Goal: Information Seeking & Learning: Compare options

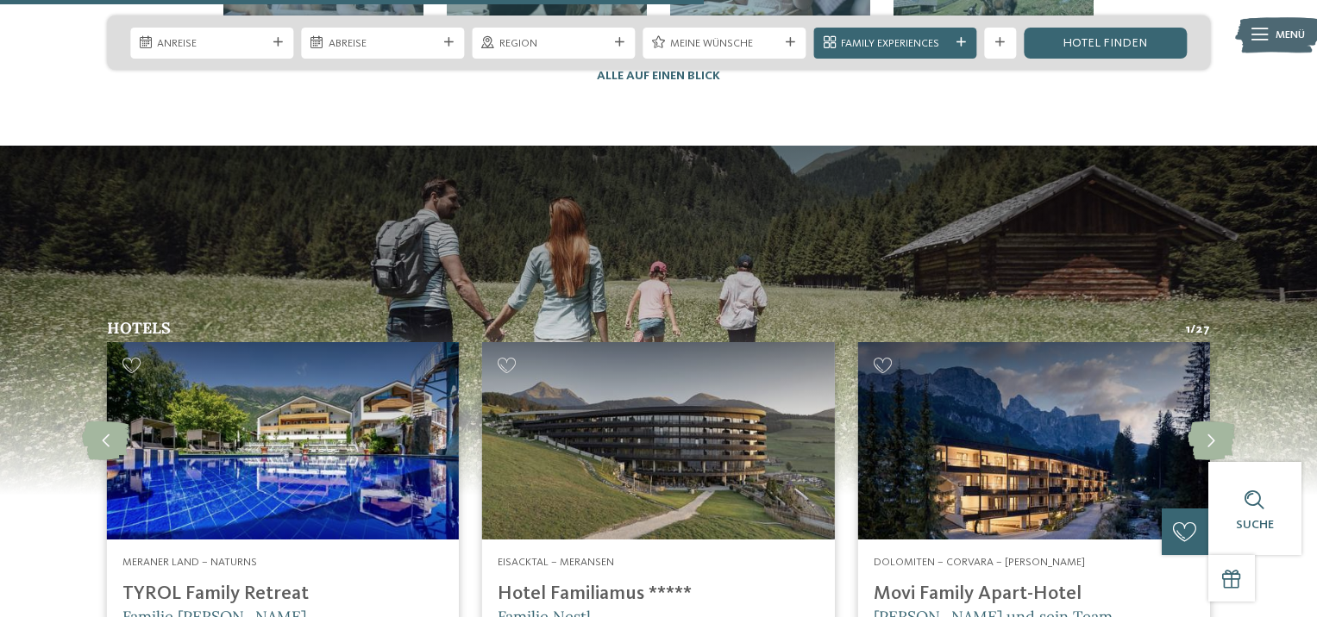
scroll to position [4053, 0]
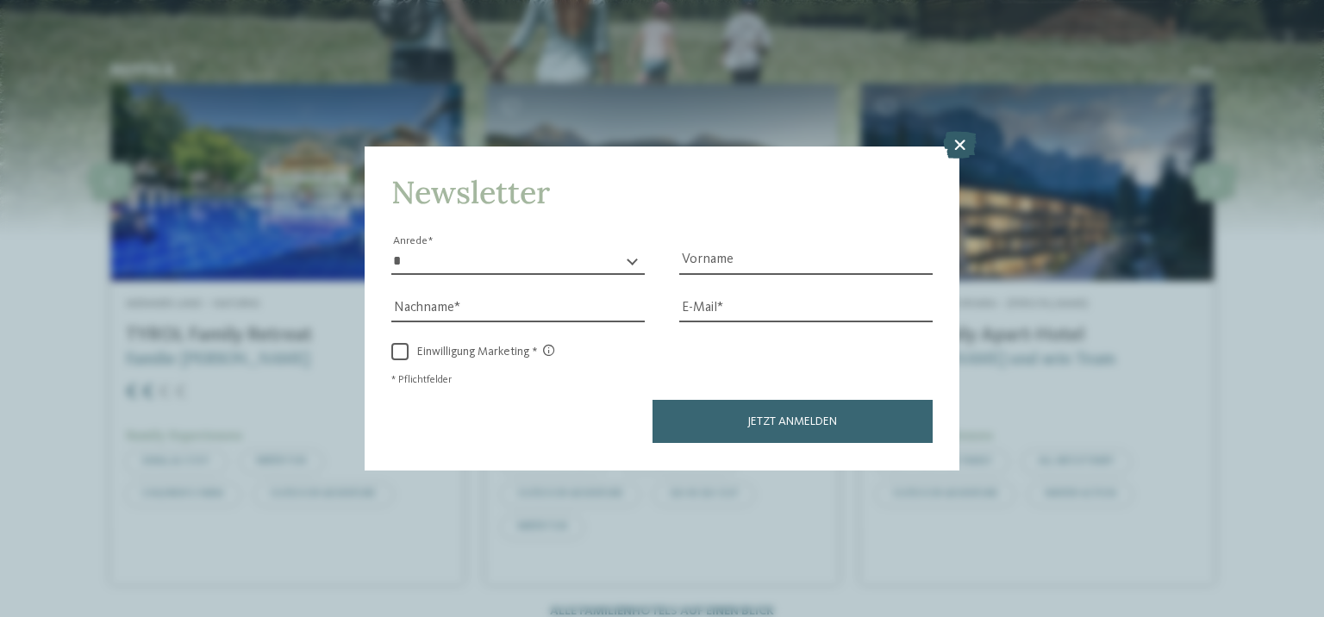
click at [961, 145] on icon at bounding box center [960, 146] width 34 height 28
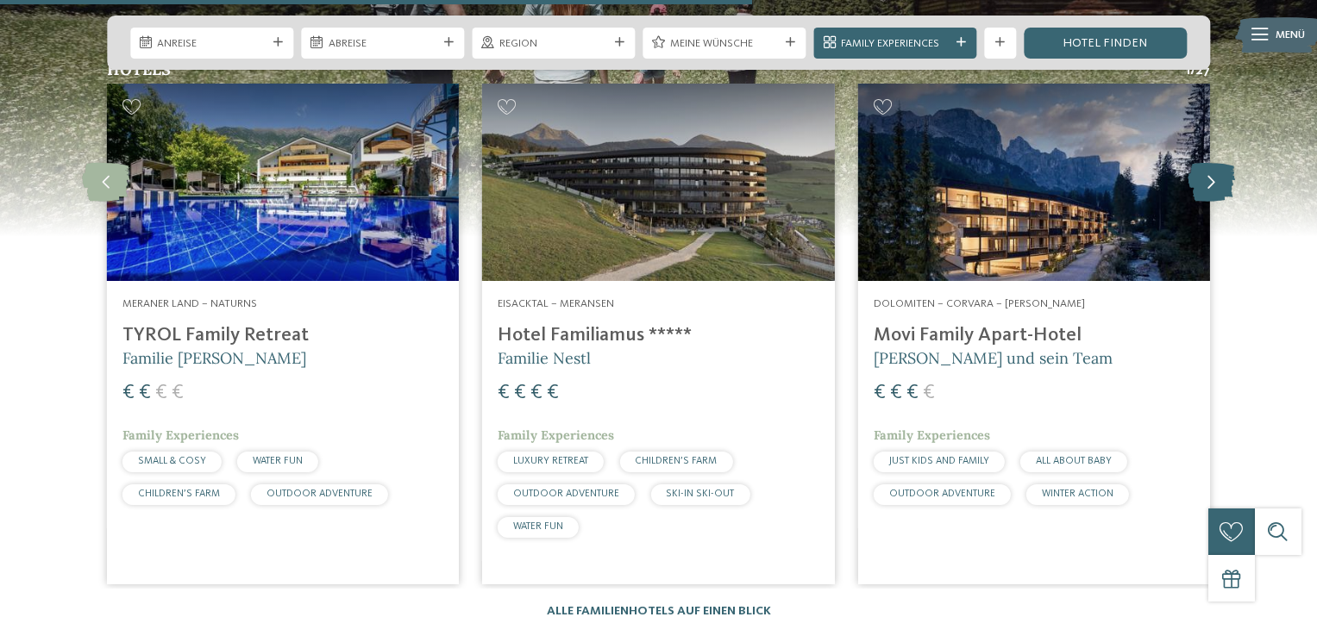
click at [1217, 163] on icon at bounding box center [1210, 182] width 47 height 39
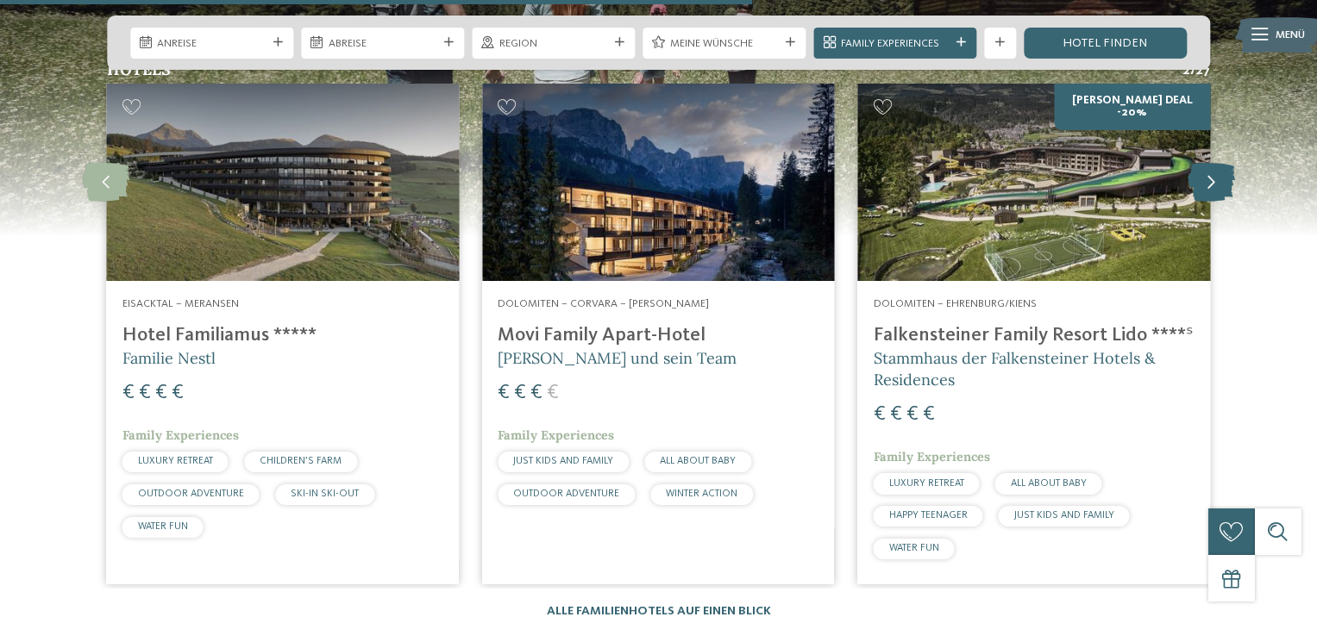
click at [1217, 163] on icon at bounding box center [1210, 182] width 47 height 39
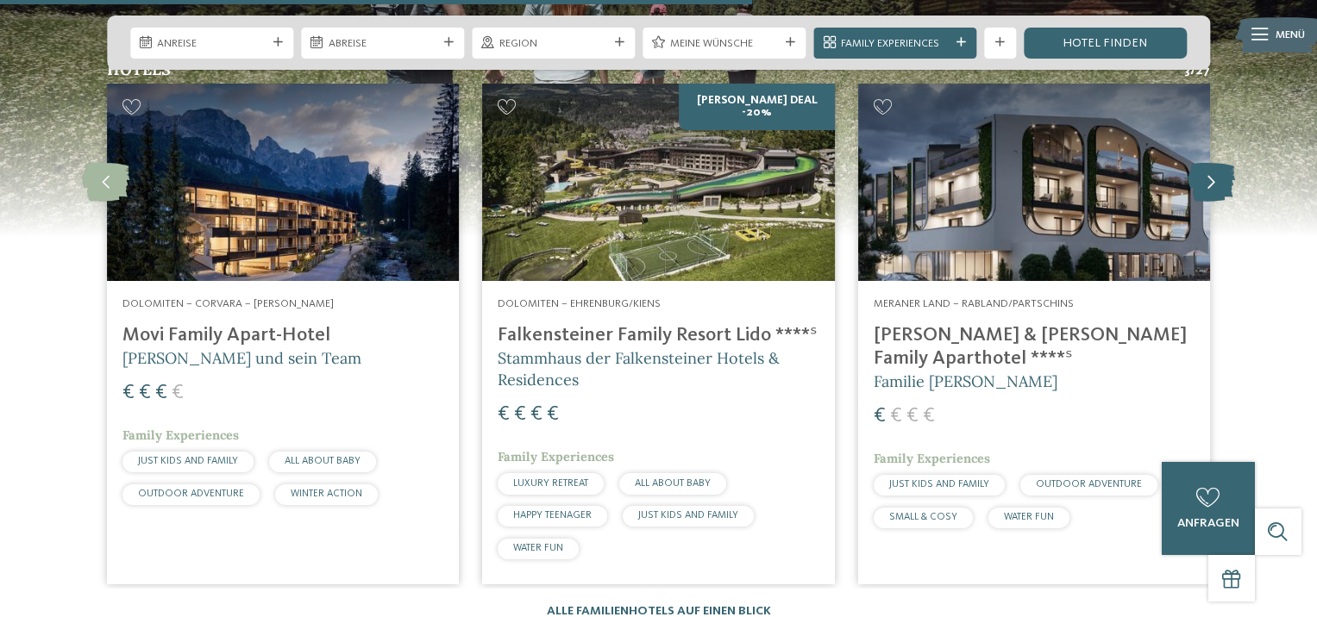
click at [1217, 163] on icon at bounding box center [1210, 182] width 47 height 39
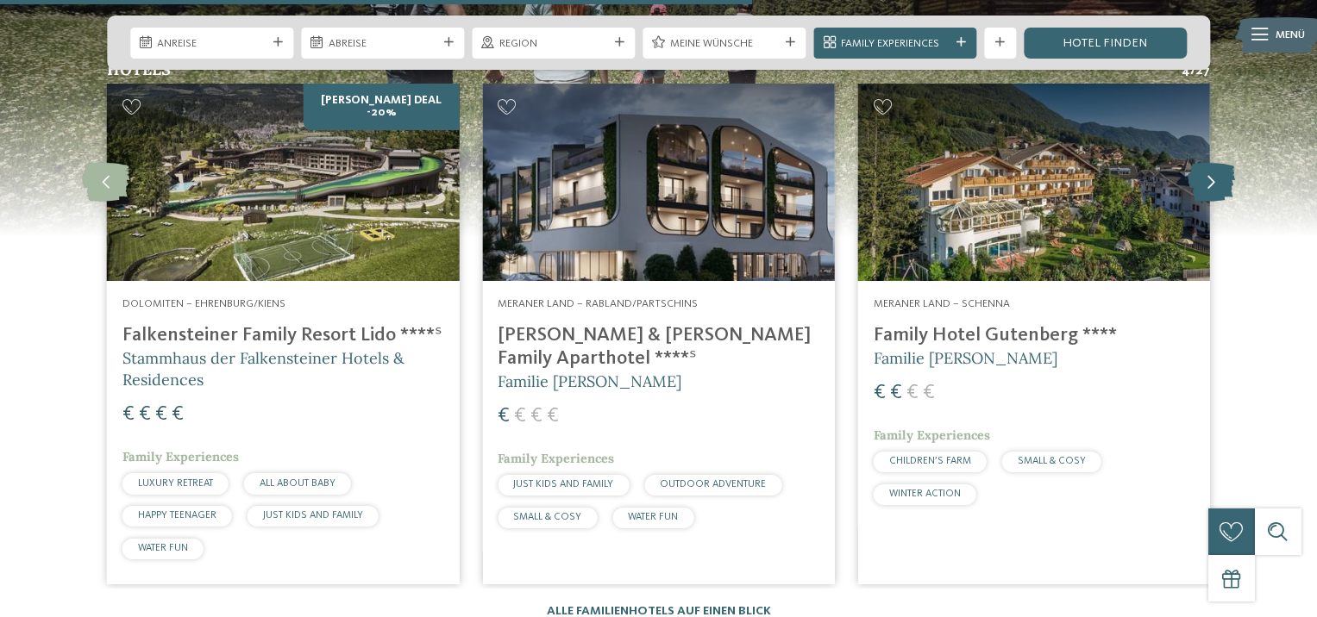
click at [1217, 163] on icon at bounding box center [1210, 182] width 47 height 39
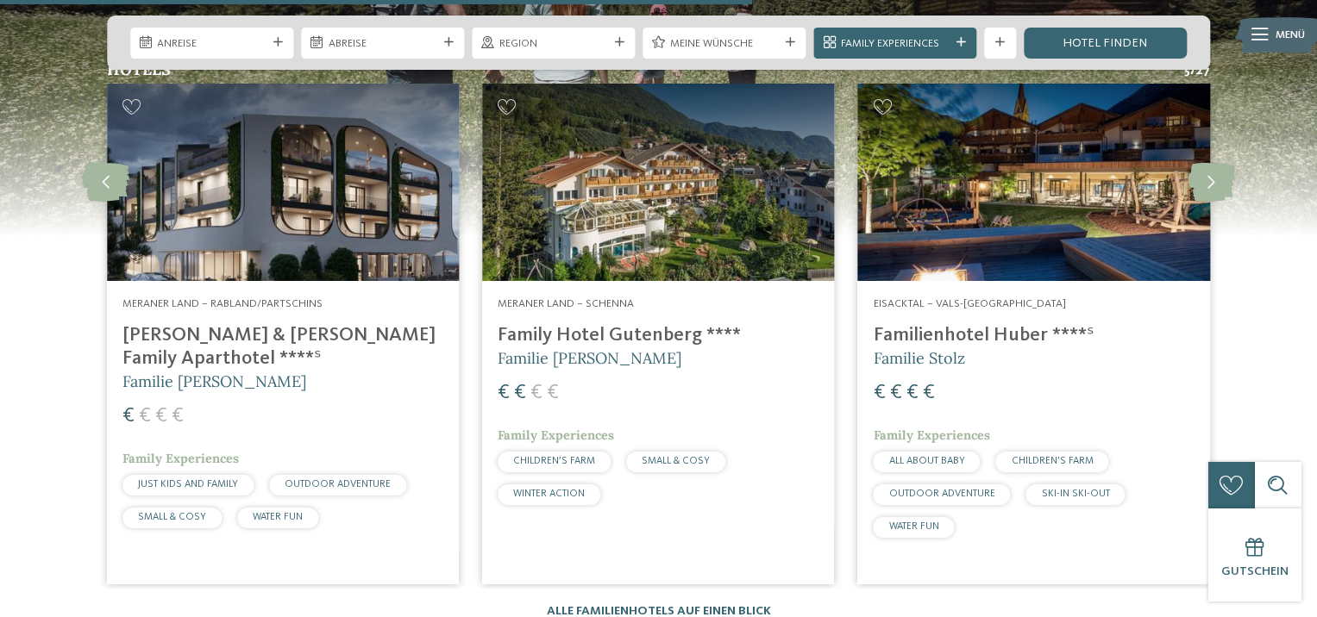
click at [1021, 324] on h4 "Familienhotel Huber ****ˢ" at bounding box center [1033, 335] width 321 height 23
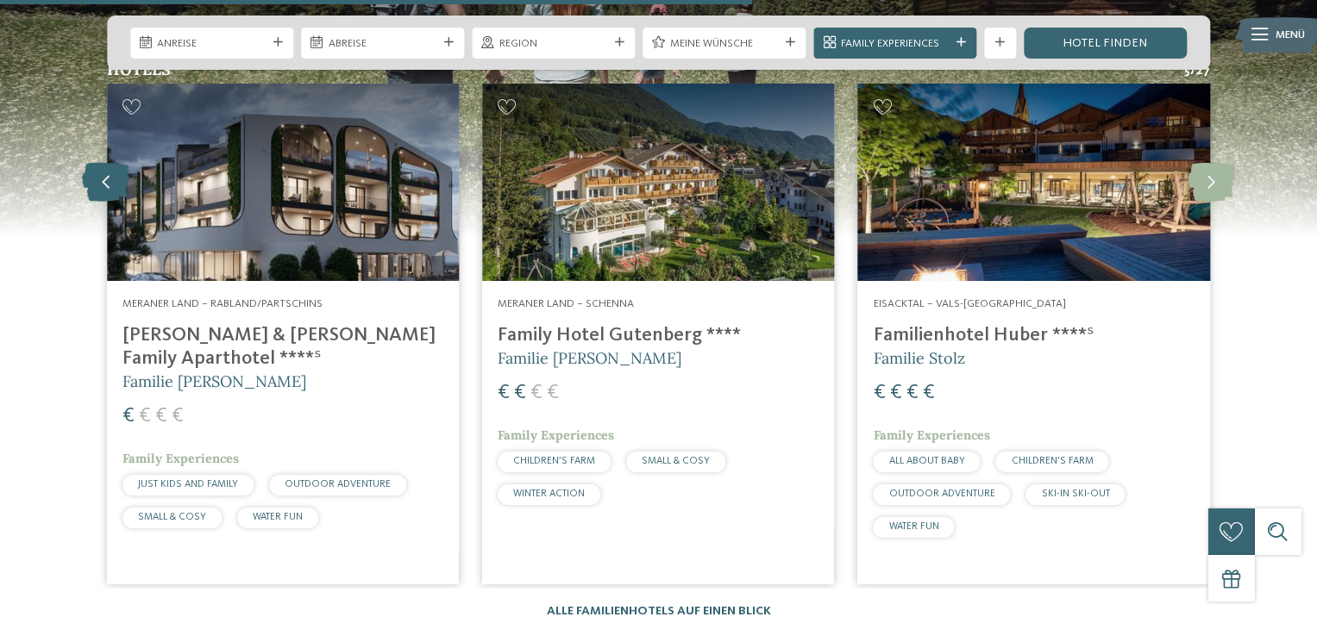
click at [110, 163] on icon at bounding box center [105, 182] width 47 height 39
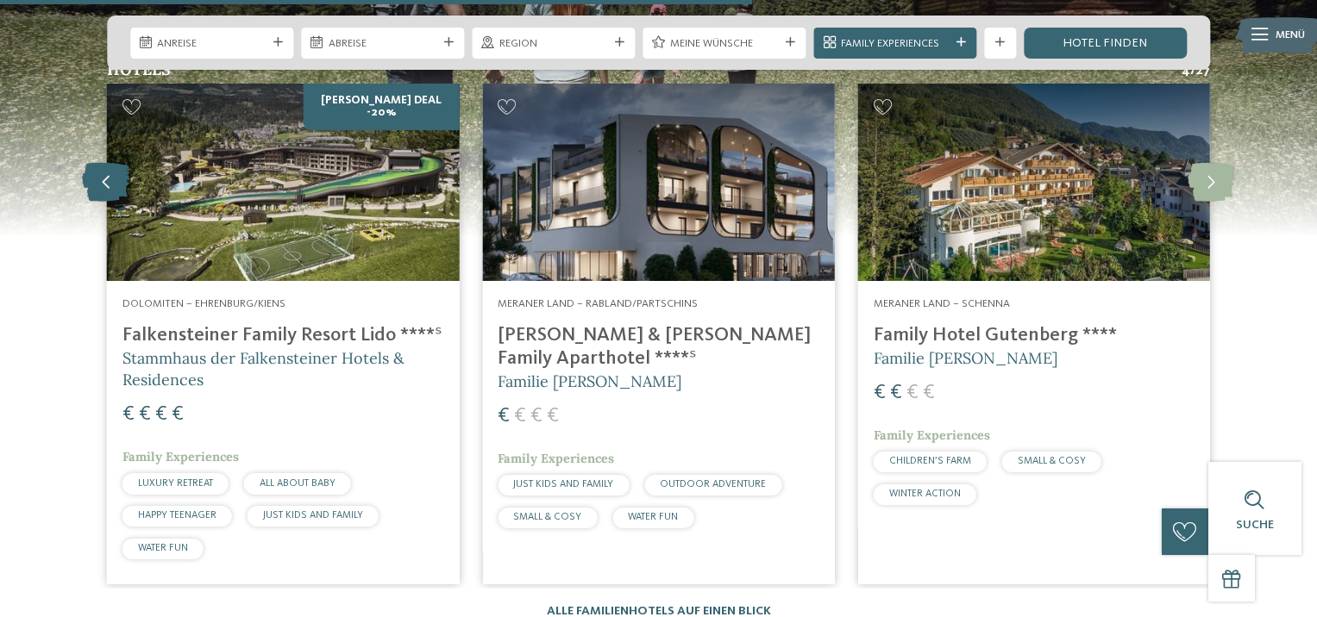
click at [110, 163] on icon at bounding box center [105, 182] width 47 height 39
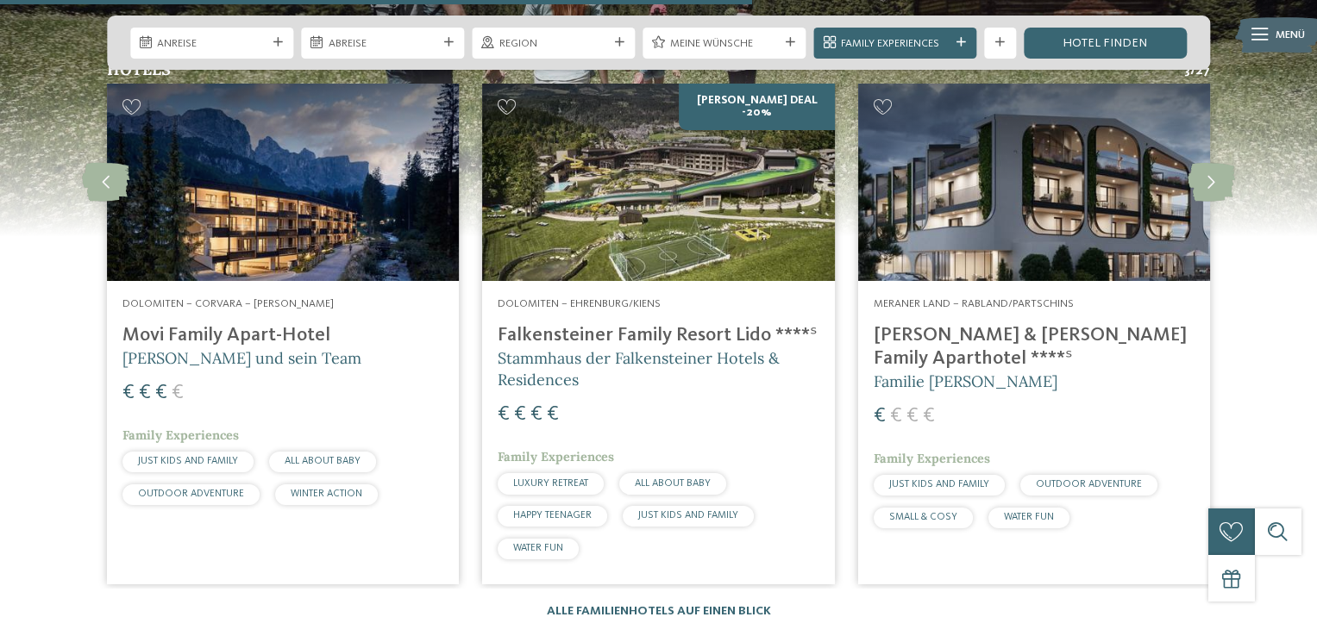
click at [183, 324] on h4 "Movi Family Apart-Hotel" at bounding box center [282, 335] width 321 height 23
click at [114, 163] on icon at bounding box center [105, 182] width 47 height 39
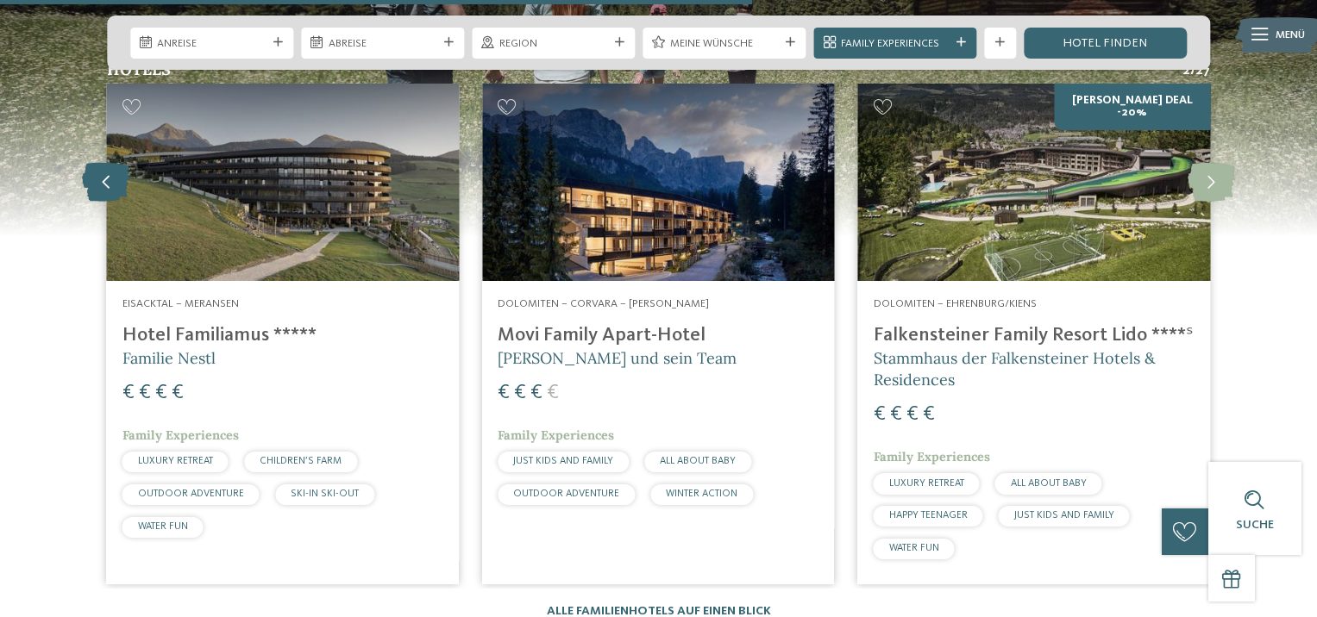
click at [114, 163] on icon at bounding box center [105, 182] width 47 height 39
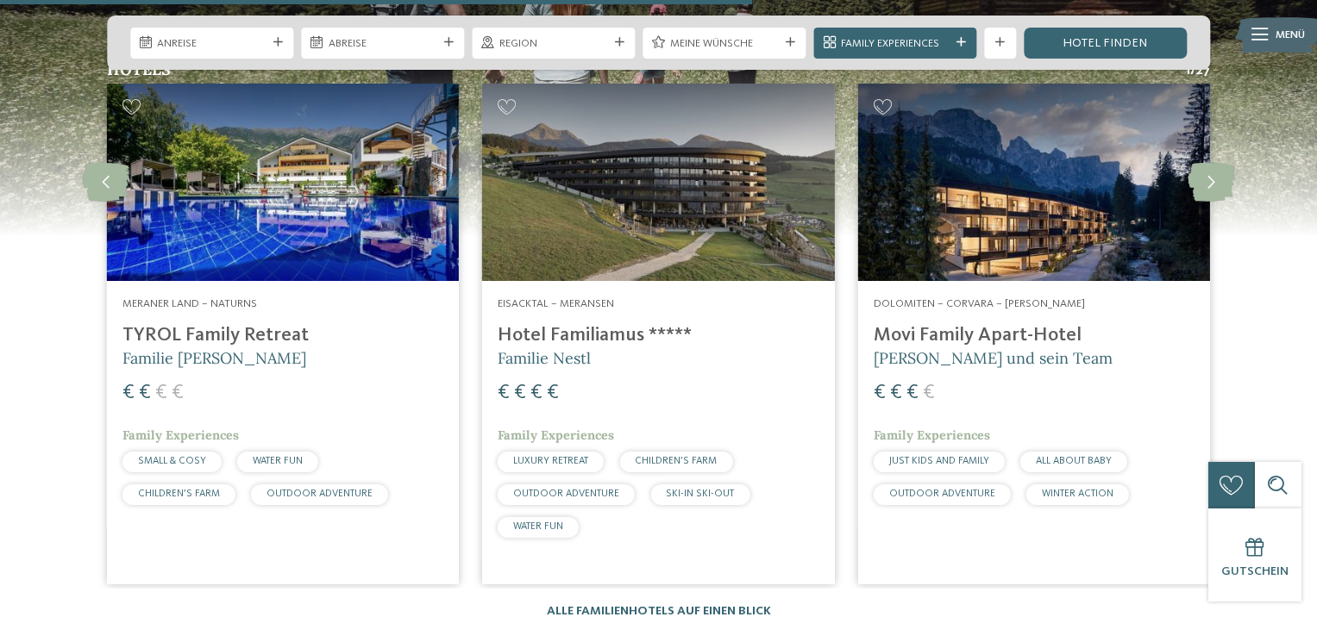
click at [577, 324] on h4 "Hotel Familiamus *****" at bounding box center [658, 335] width 321 height 23
click at [159, 324] on h4 "TYROL Family Retreat" at bounding box center [282, 335] width 321 height 23
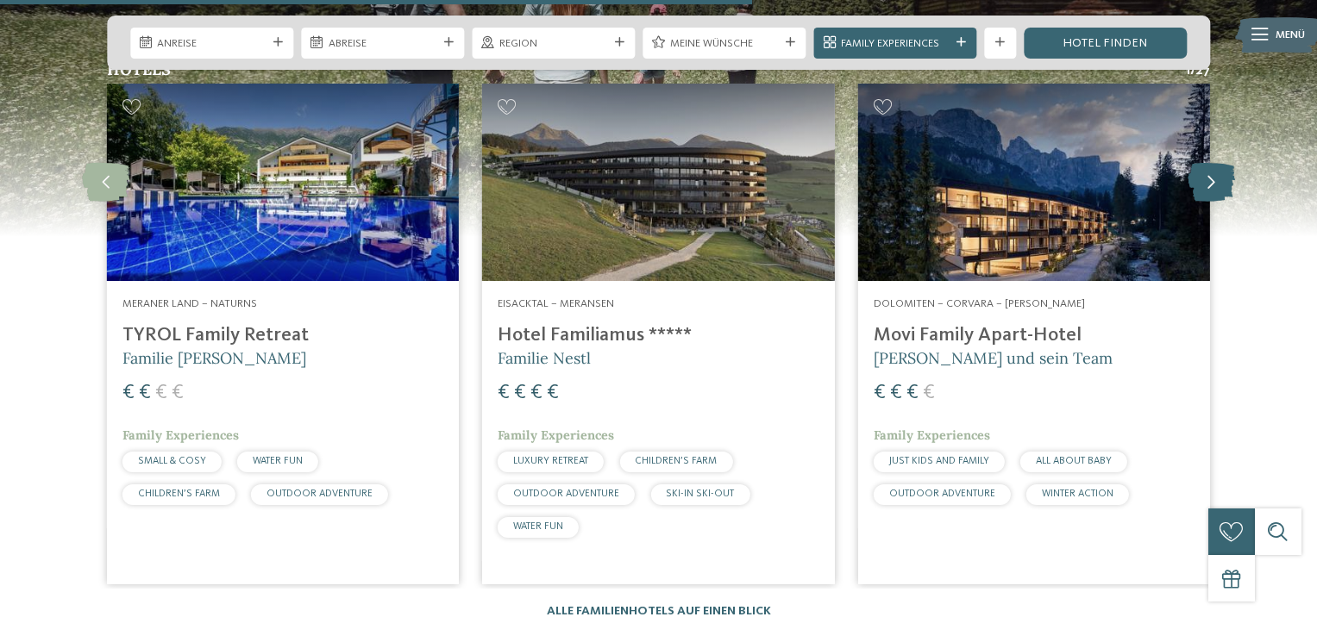
click at [1213, 163] on icon at bounding box center [1210, 182] width 47 height 39
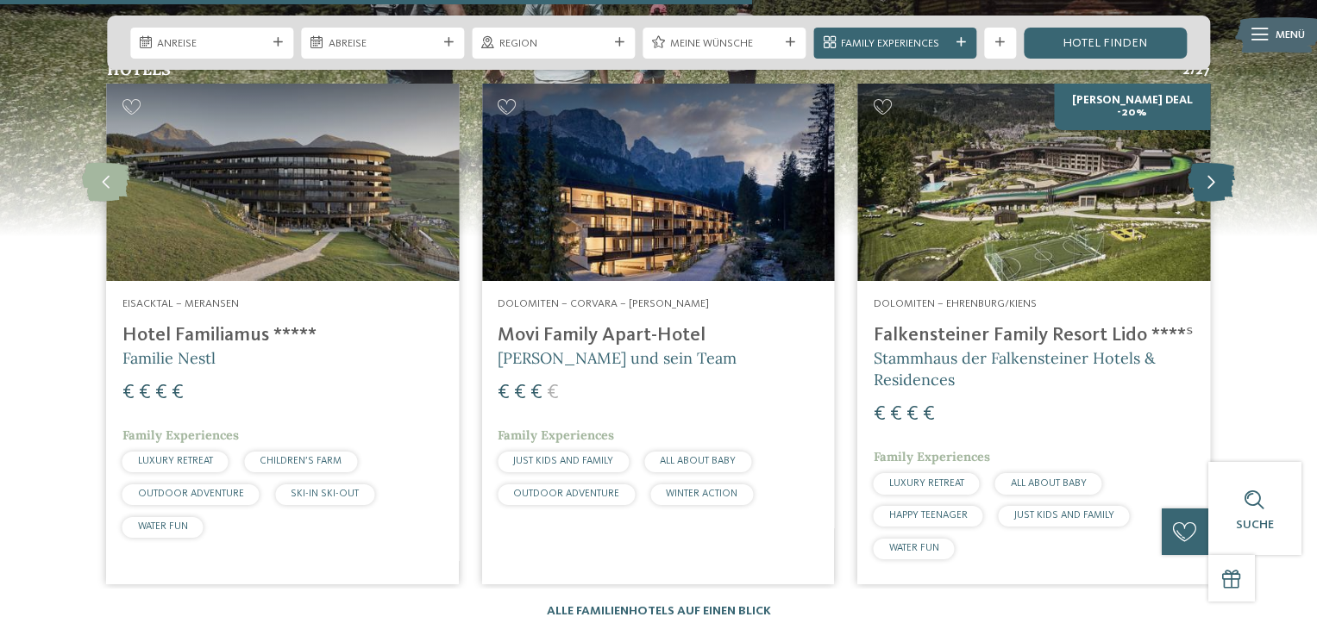
click at [1213, 163] on icon at bounding box center [1210, 182] width 47 height 39
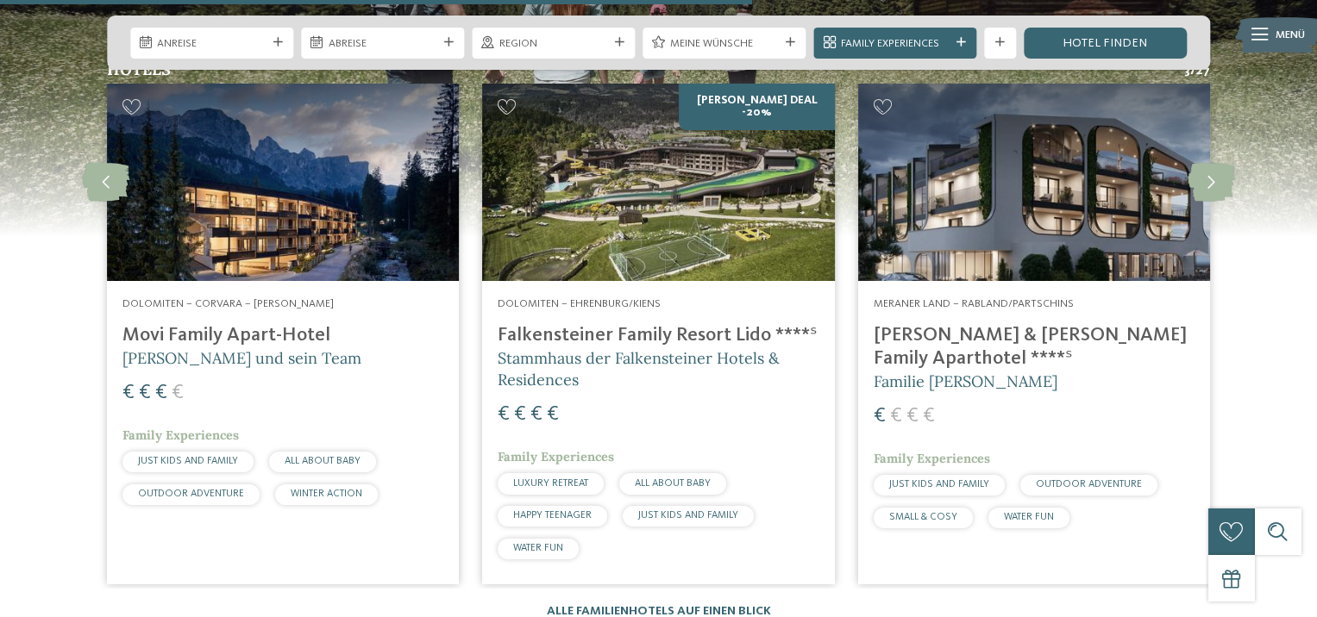
click at [1035, 324] on h4 "[PERSON_NAME] & [PERSON_NAME] Family Aparthotel ****ˢ" at bounding box center [1033, 347] width 321 height 47
click at [1205, 163] on icon at bounding box center [1210, 182] width 47 height 39
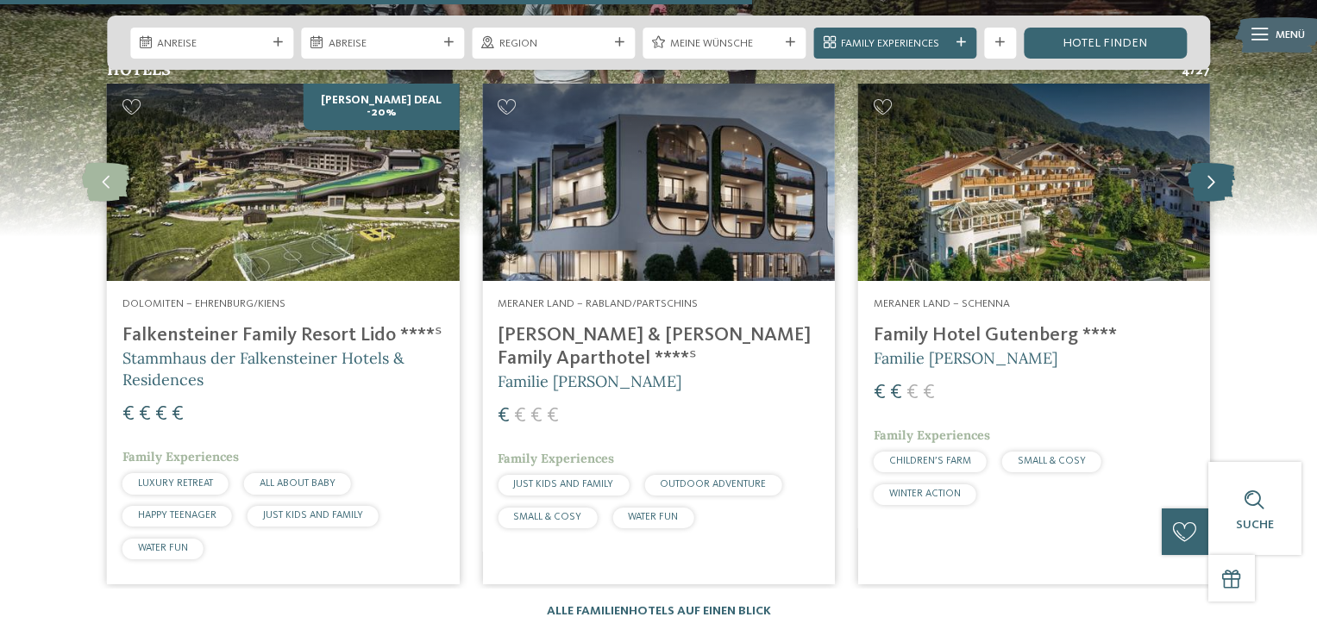
click at [1205, 163] on icon at bounding box center [1210, 182] width 47 height 39
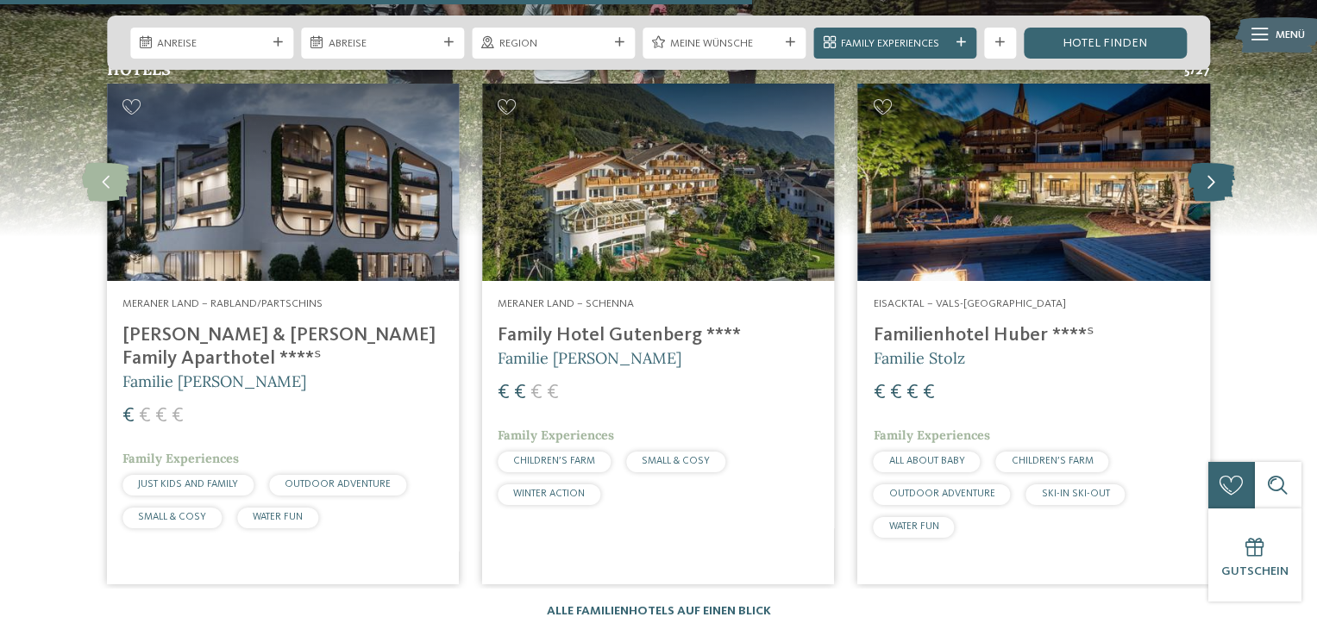
click at [1205, 163] on icon at bounding box center [1210, 182] width 47 height 39
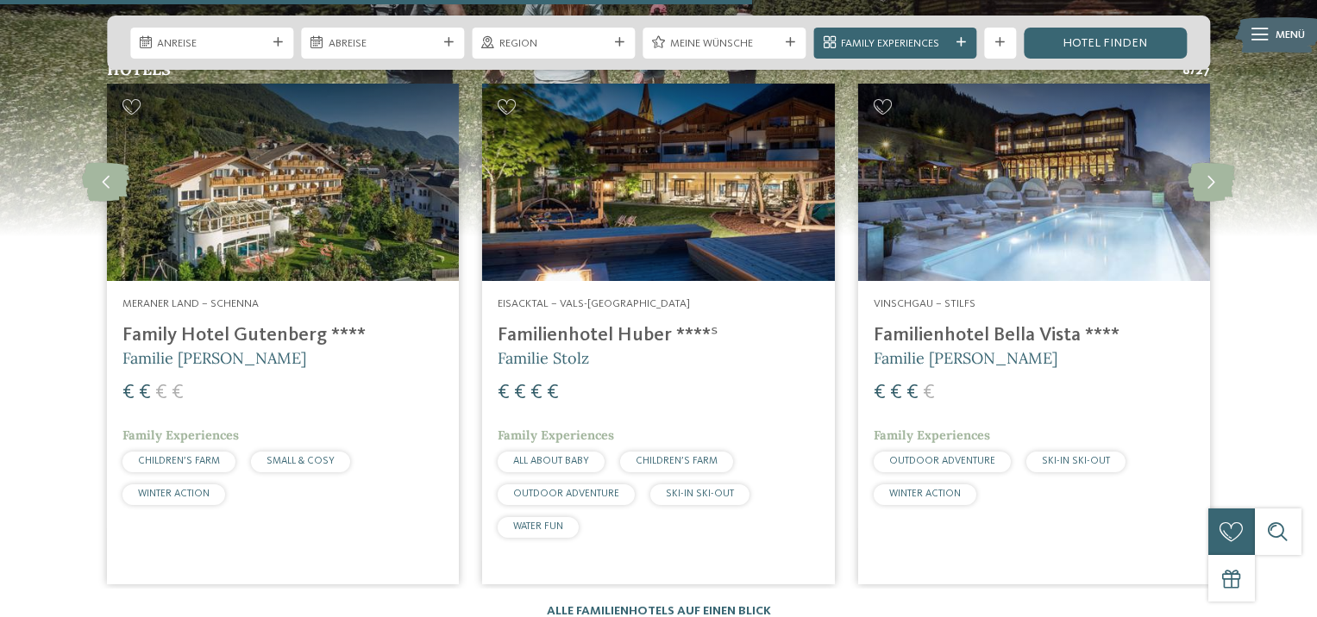
click at [990, 324] on h4 "Familienhotel Bella Vista ****" at bounding box center [1033, 335] width 321 height 23
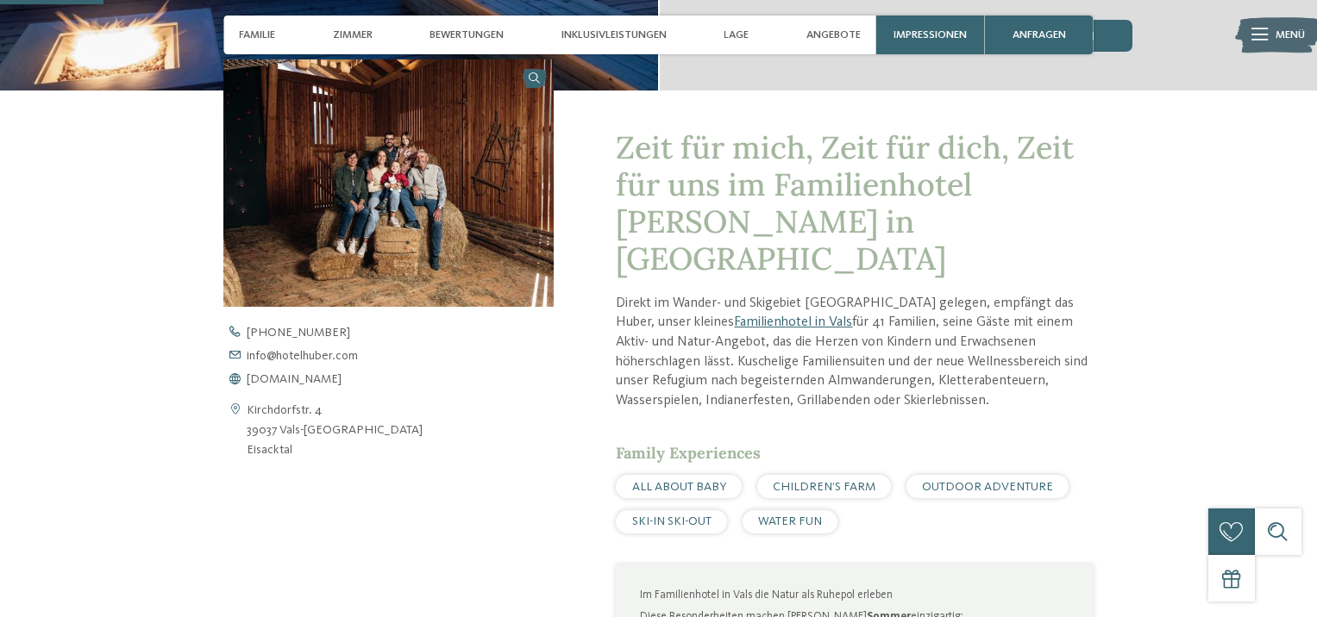
scroll to position [604, 0]
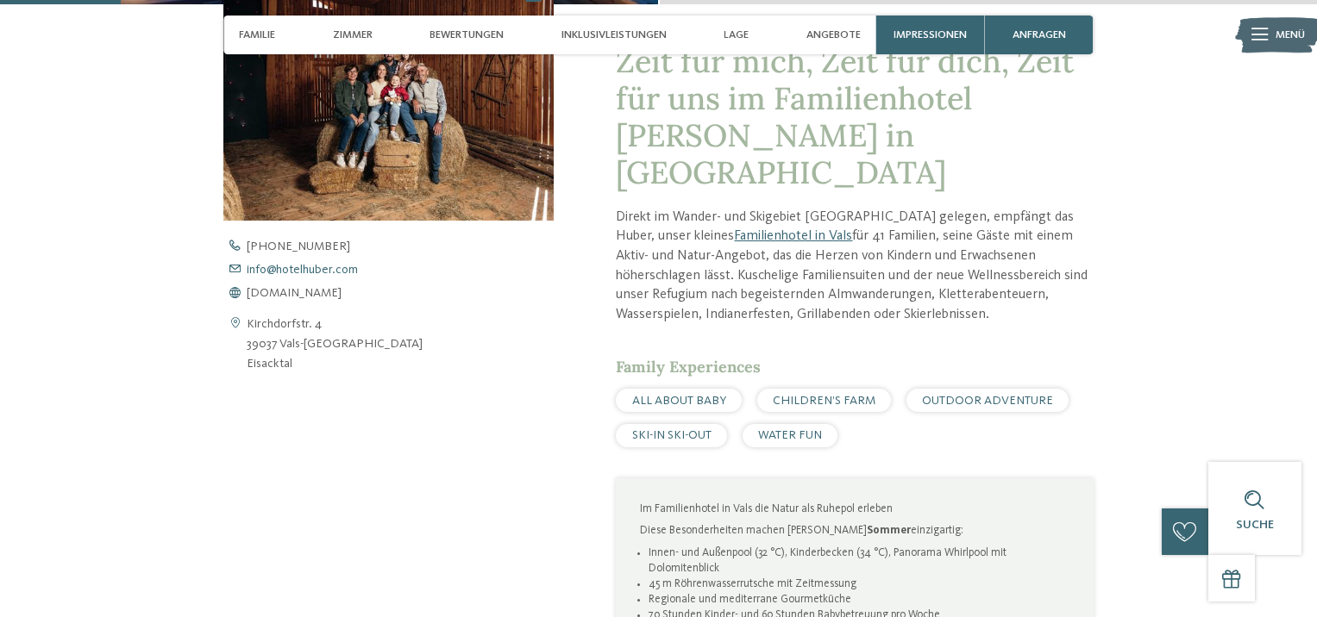
click at [291, 270] on span "info@ no-spam. hotelhuber. no-spam. com" at bounding box center [302, 270] width 111 height 12
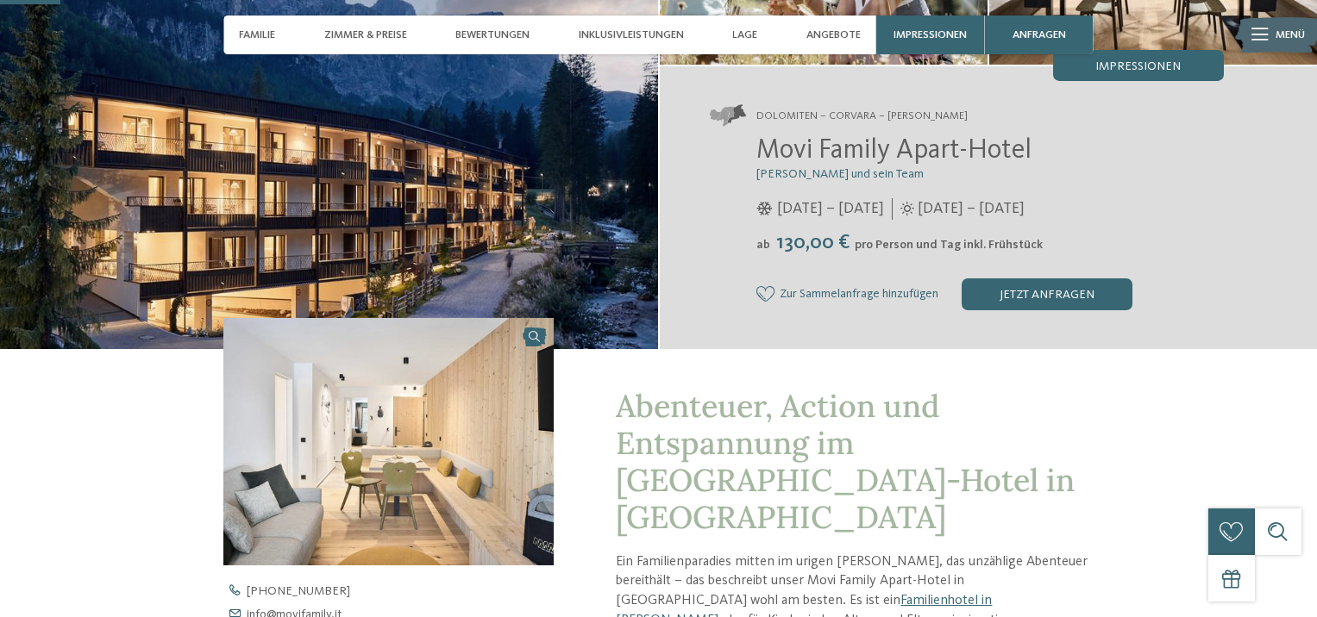
scroll to position [517, 0]
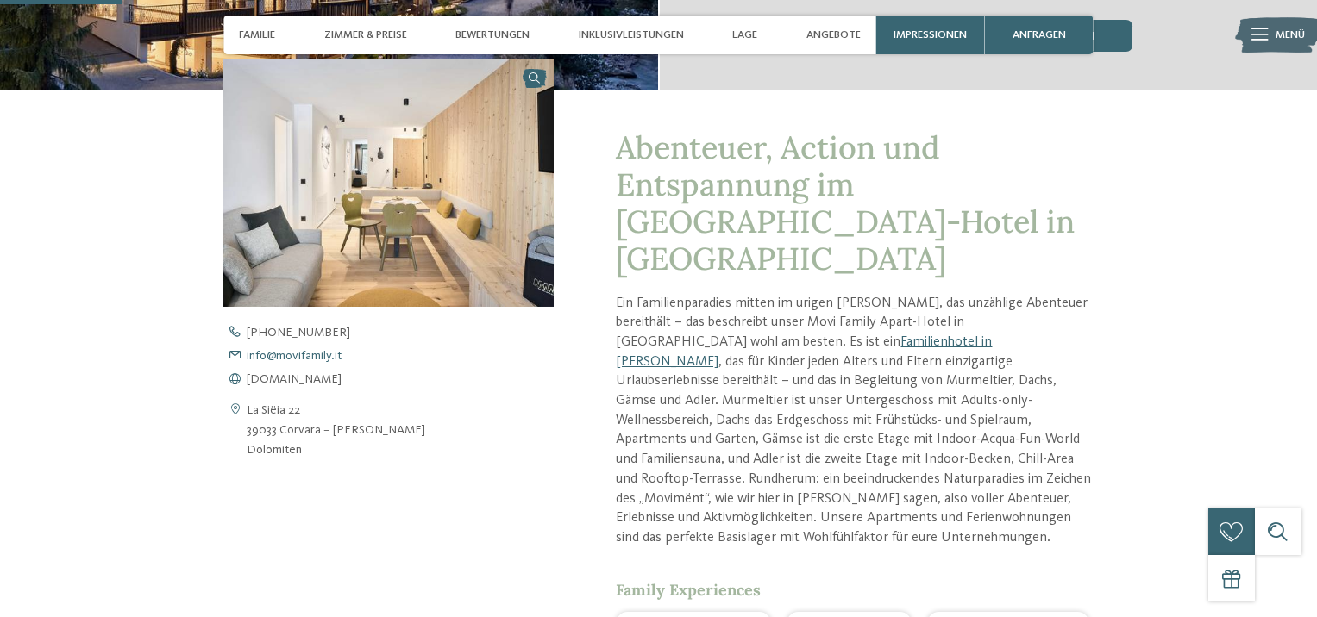
click at [324, 354] on span "info@ no-spam. movifamily. no-spam. it" at bounding box center [294, 356] width 95 height 12
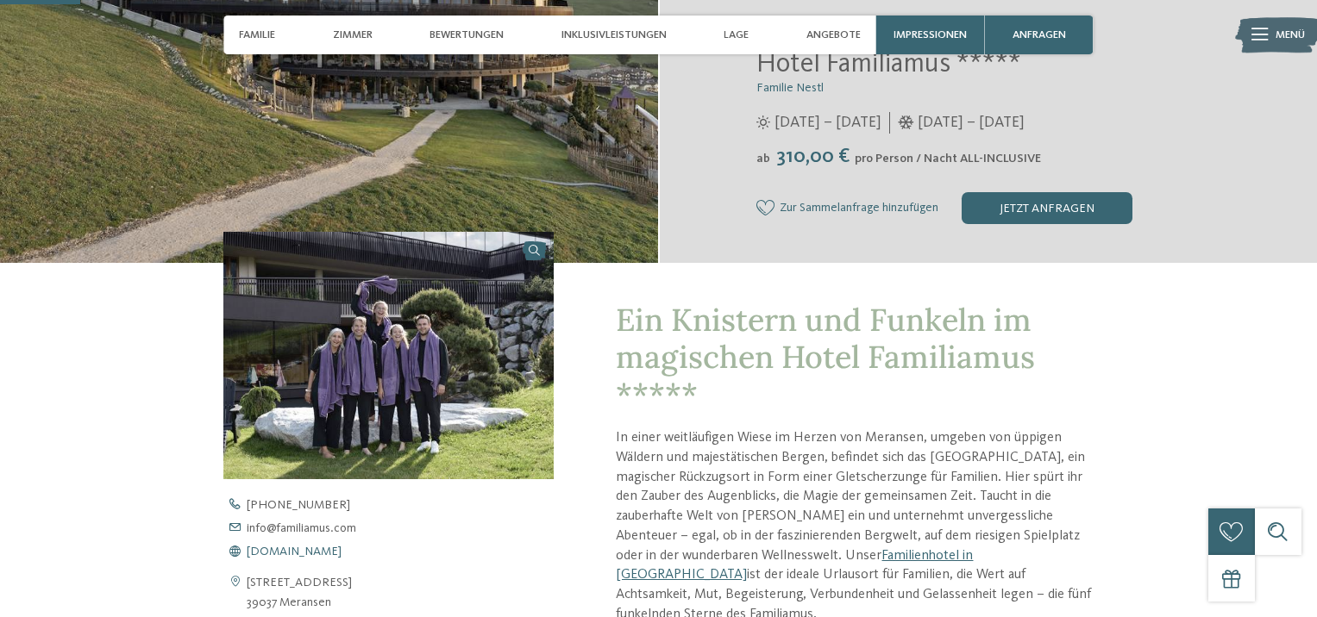
scroll to position [345, 0]
click at [318, 530] on span "info@ no-spam. familiamus. no-spam. com" at bounding box center [302, 529] width 110 height 12
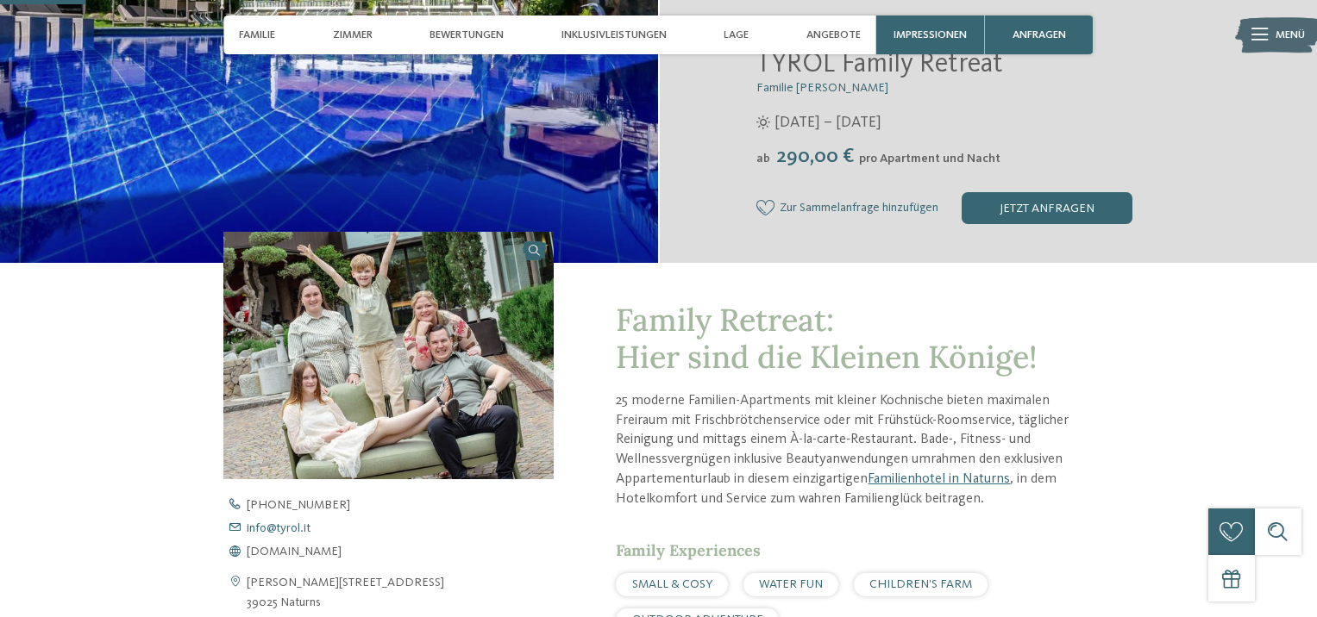
click at [276, 526] on span "info@ no-spam. tyrol. no-spam. it" at bounding box center [279, 529] width 64 height 12
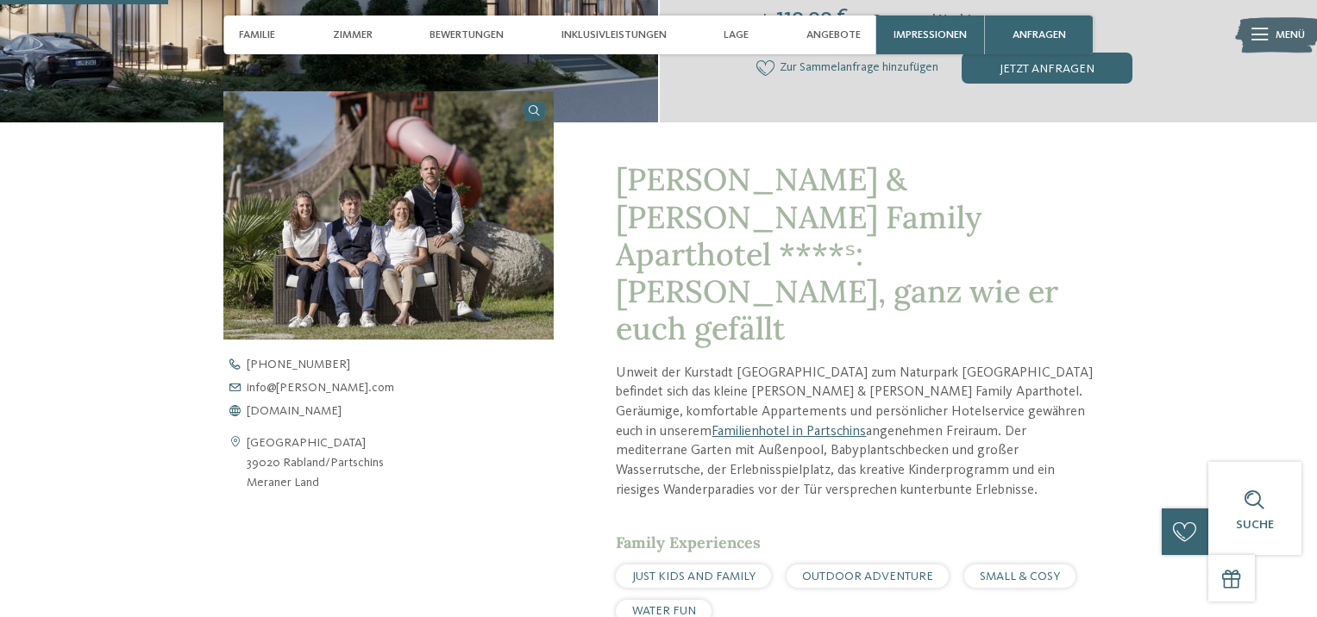
scroll to position [690, 0]
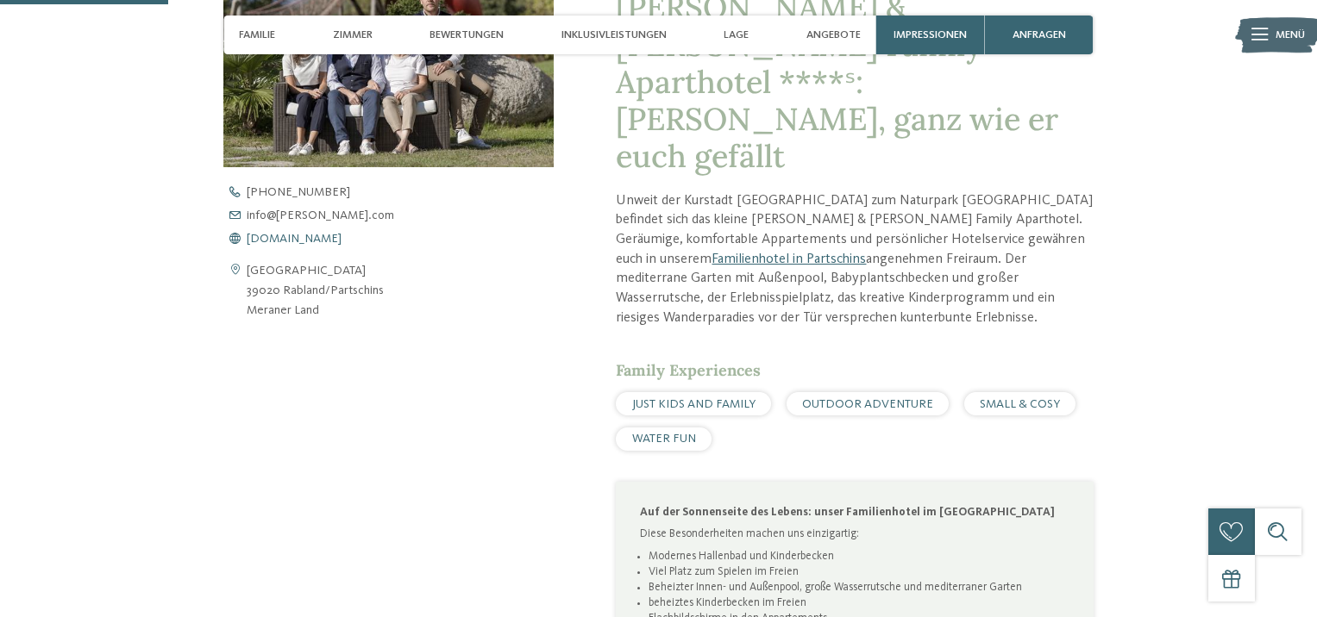
click at [290, 233] on span "www.heidi-edith.com" at bounding box center [294, 239] width 95 height 12
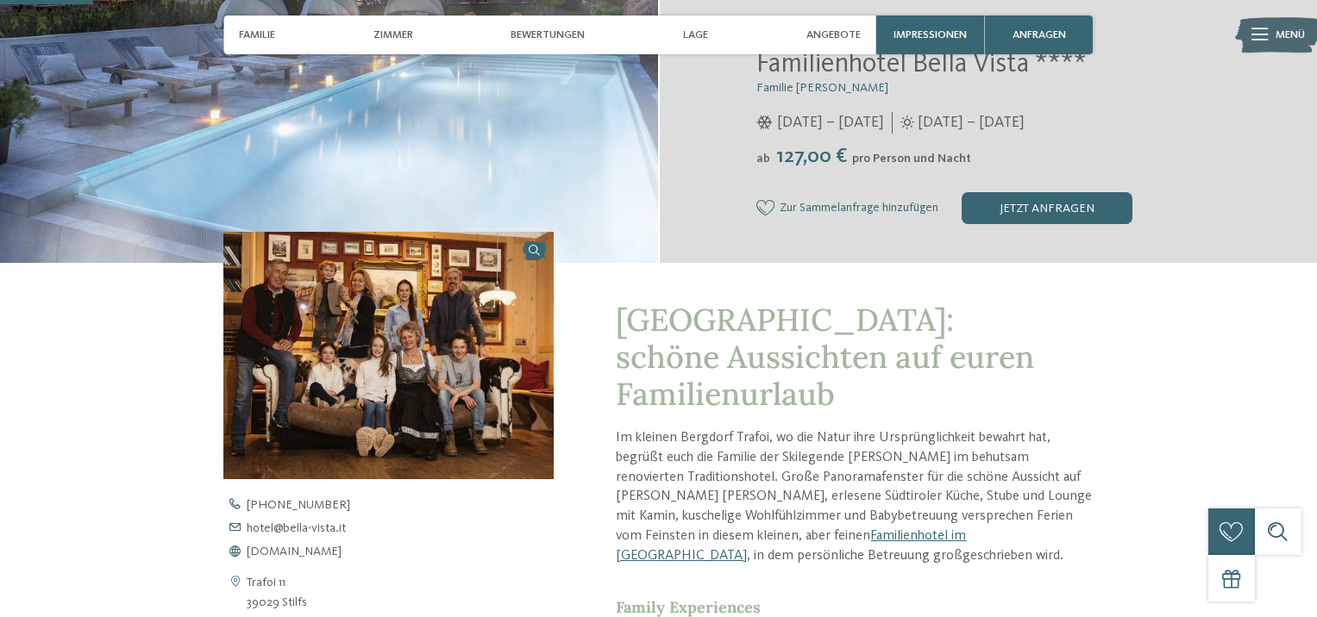
scroll to position [604, 0]
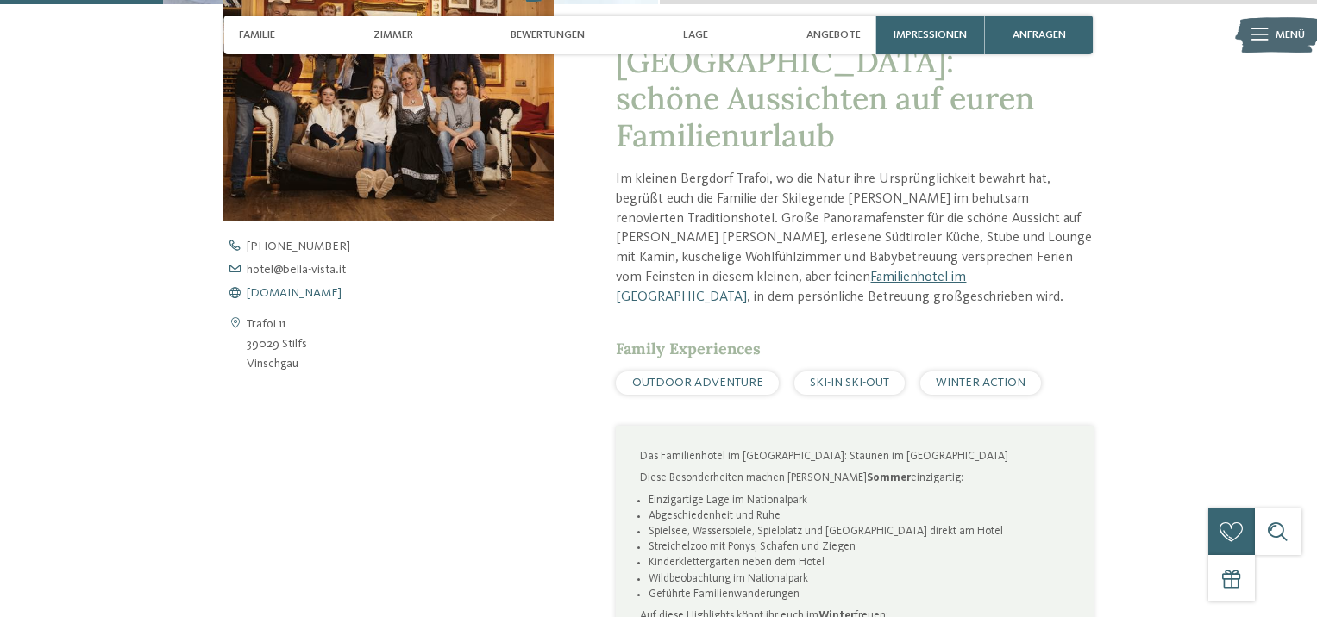
click at [293, 297] on span "www.bella-vista.it" at bounding box center [294, 293] width 95 height 12
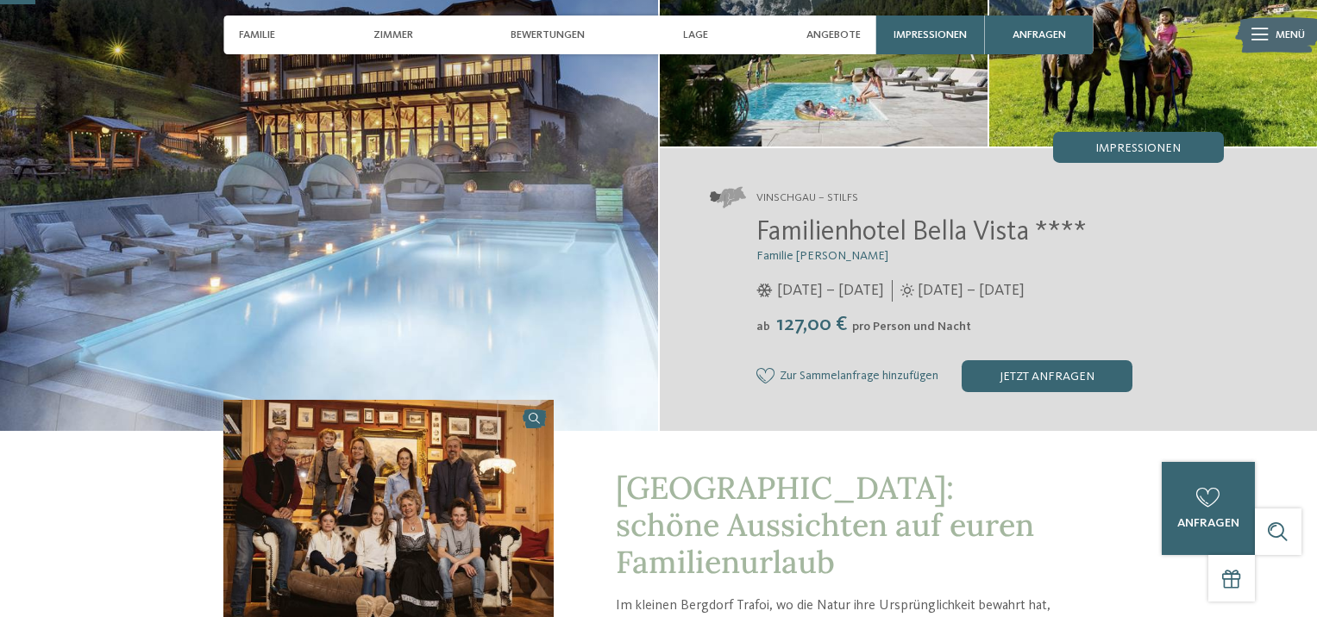
scroll to position [0, 0]
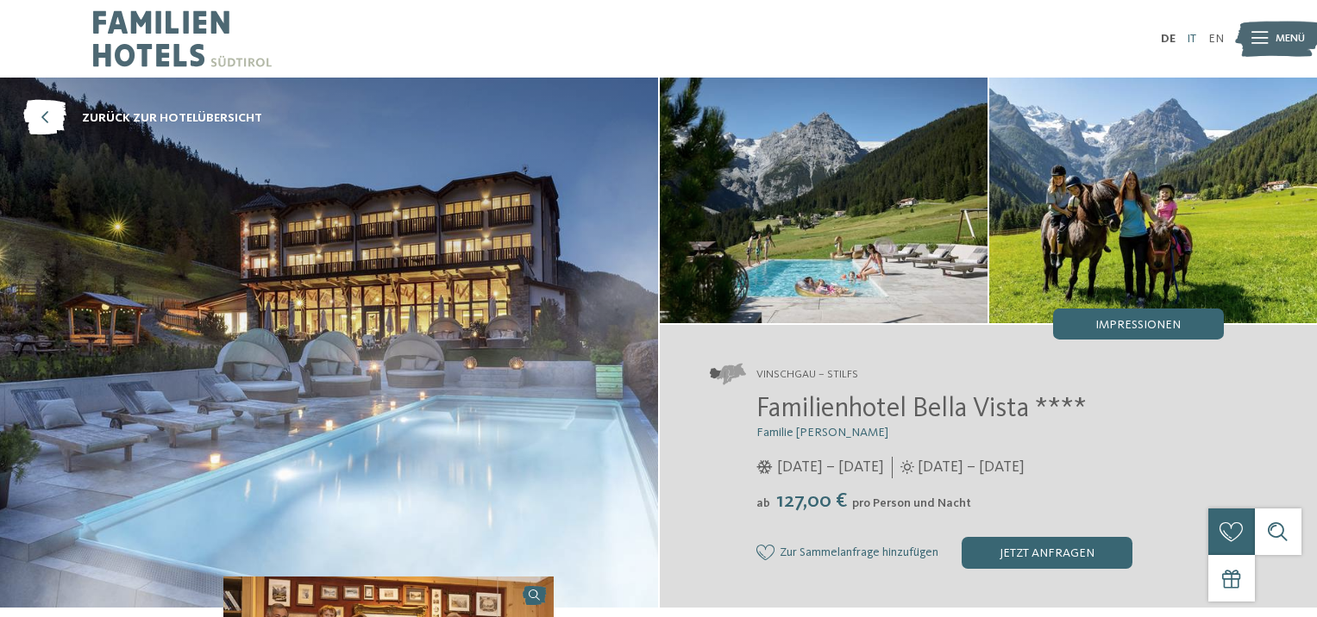
click at [1192, 37] on link "IT" at bounding box center [1190, 39] width 9 height 12
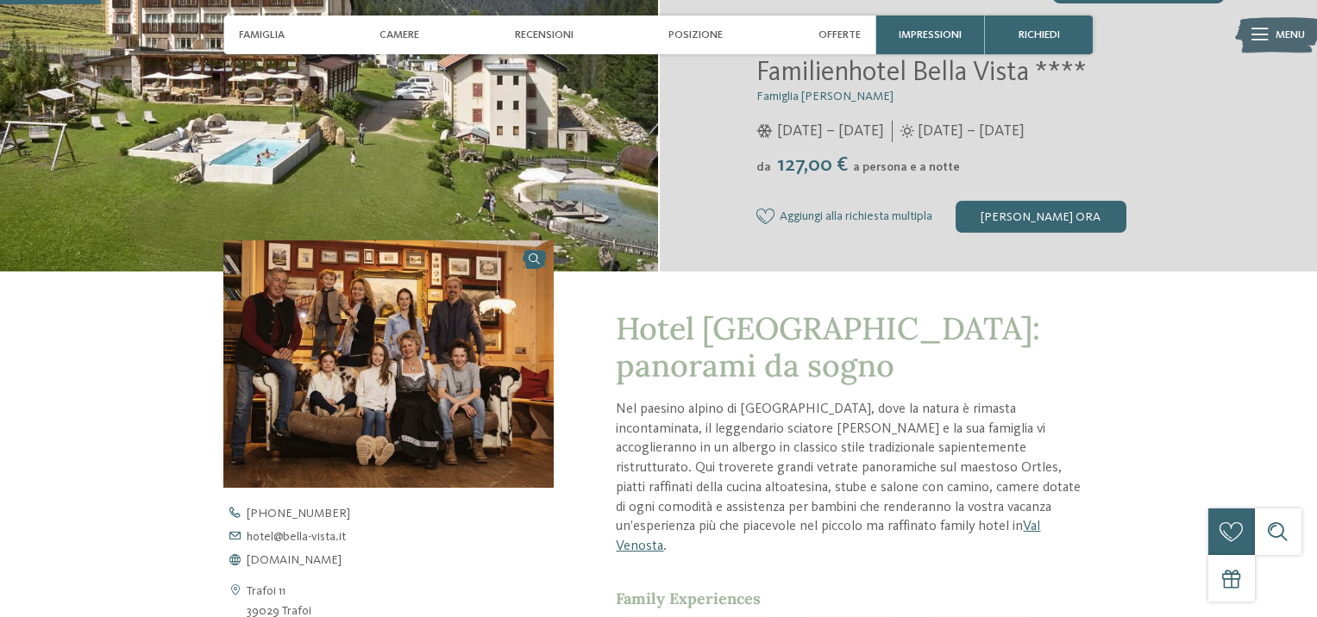
scroll to position [456, 0]
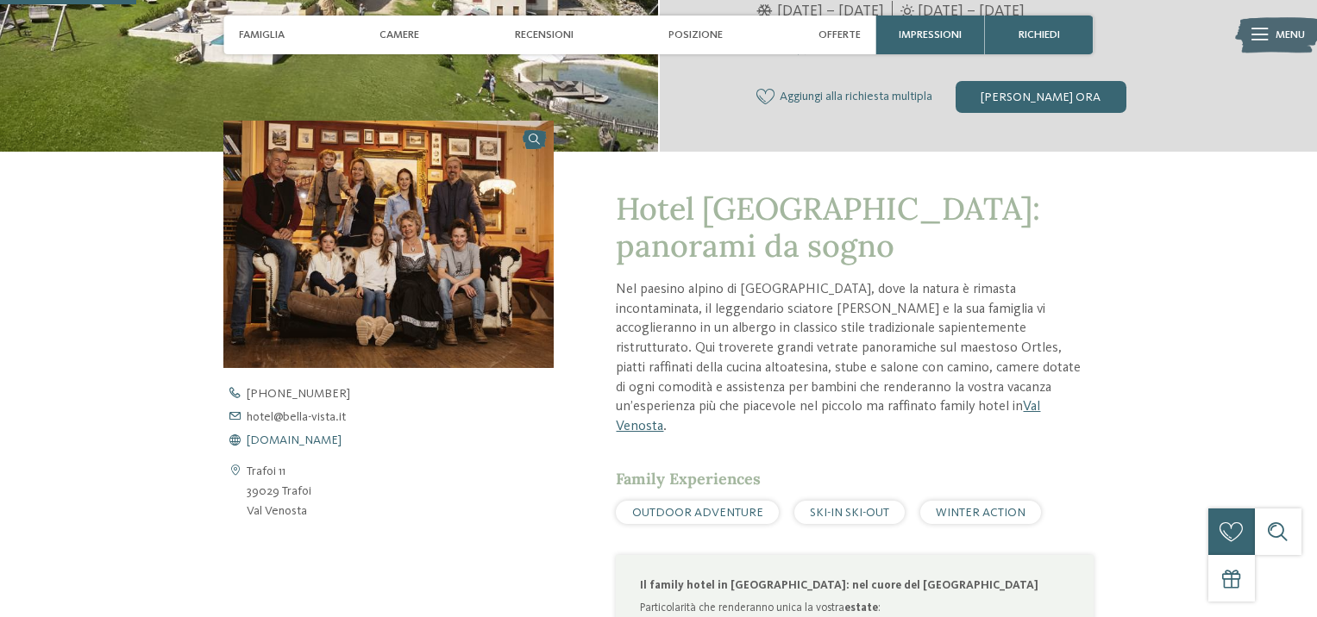
click at [287, 440] on span "www.bella-vista.it" at bounding box center [294, 441] width 95 height 12
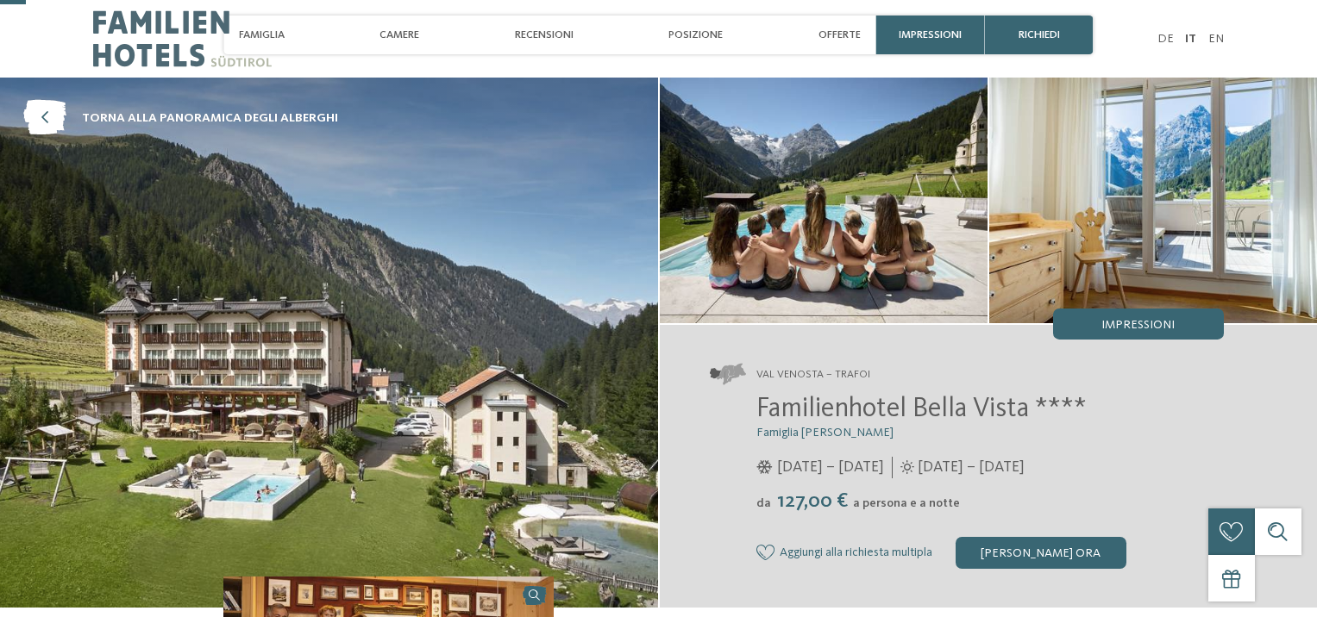
scroll to position [86, 0]
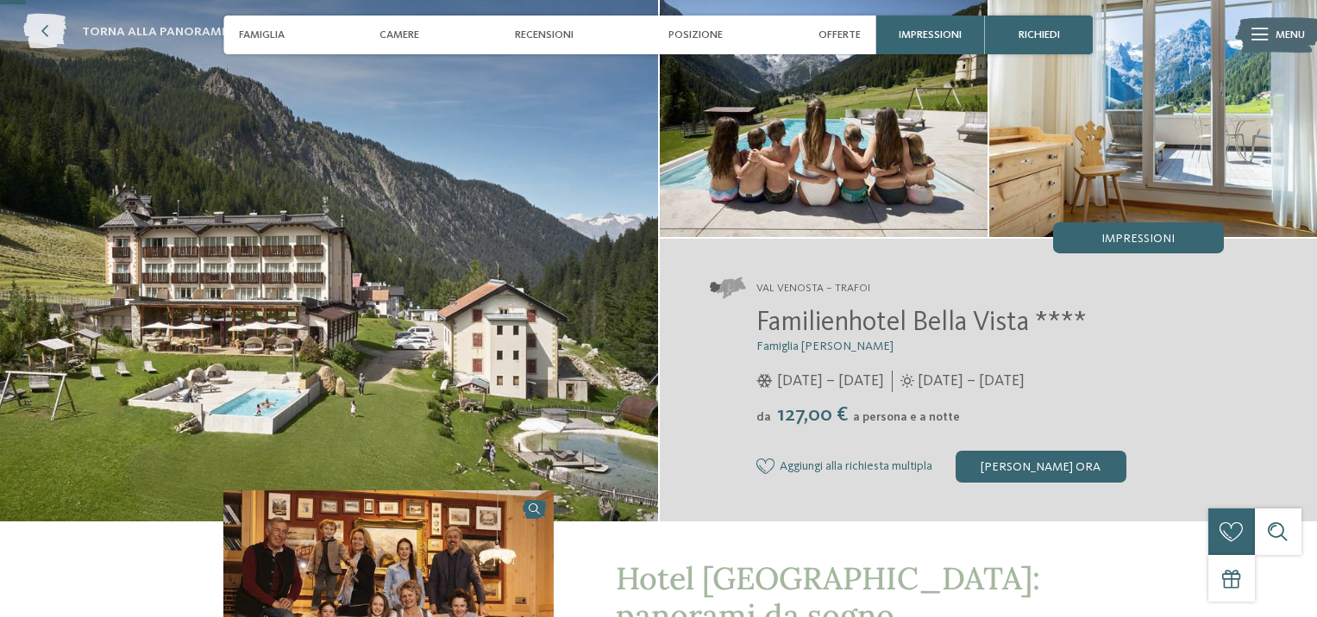
drag, startPoint x: 47, startPoint y: 32, endPoint x: 83, endPoint y: 49, distance: 40.1
click at [47, 31] on icon at bounding box center [44, 32] width 43 height 35
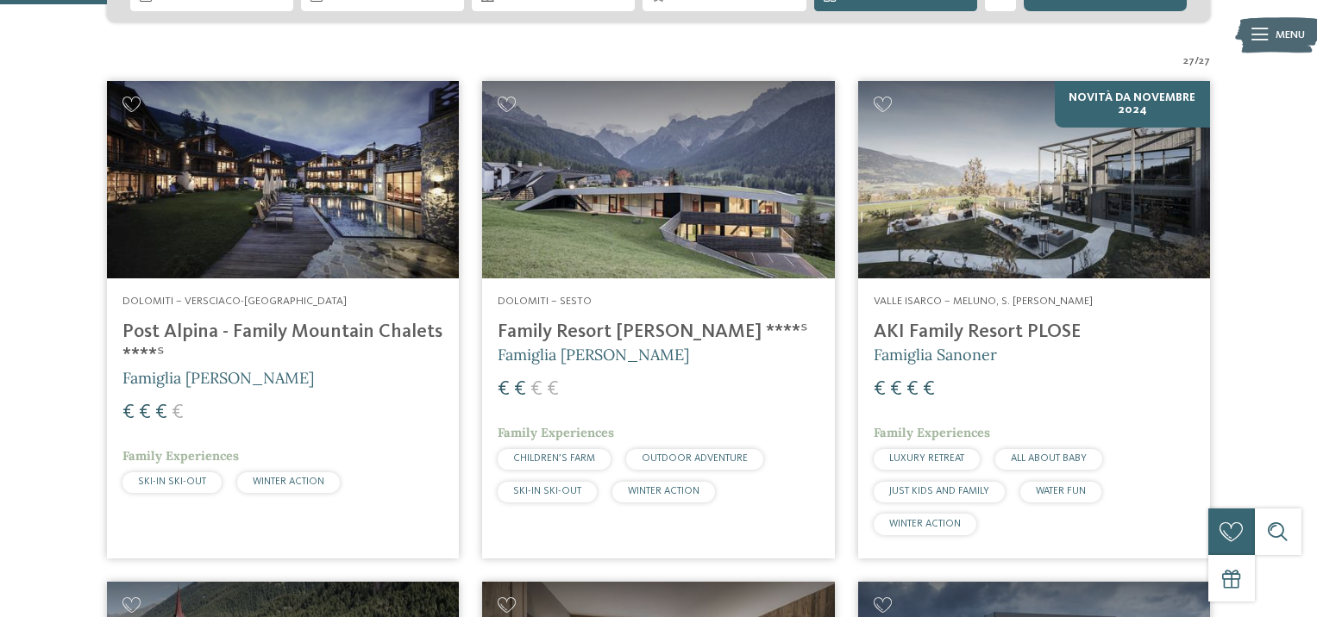
click at [639, 331] on h4 "Family Resort [PERSON_NAME] ****ˢ" at bounding box center [658, 332] width 321 height 23
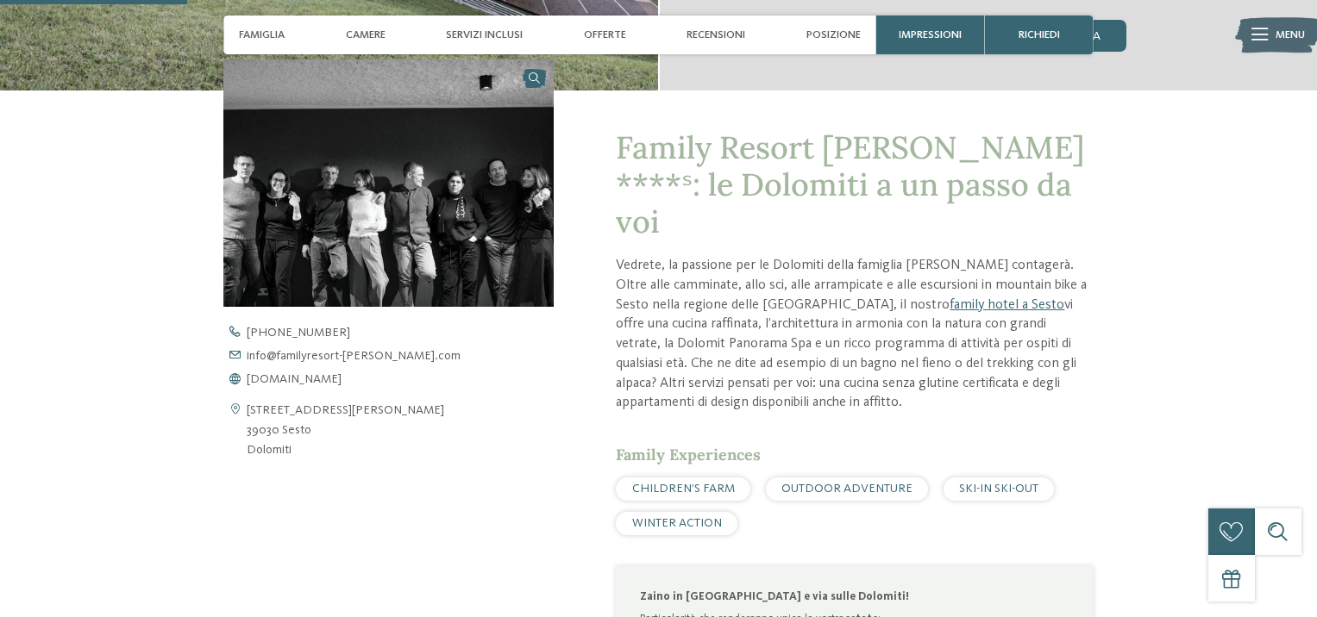
scroll to position [690, 0]
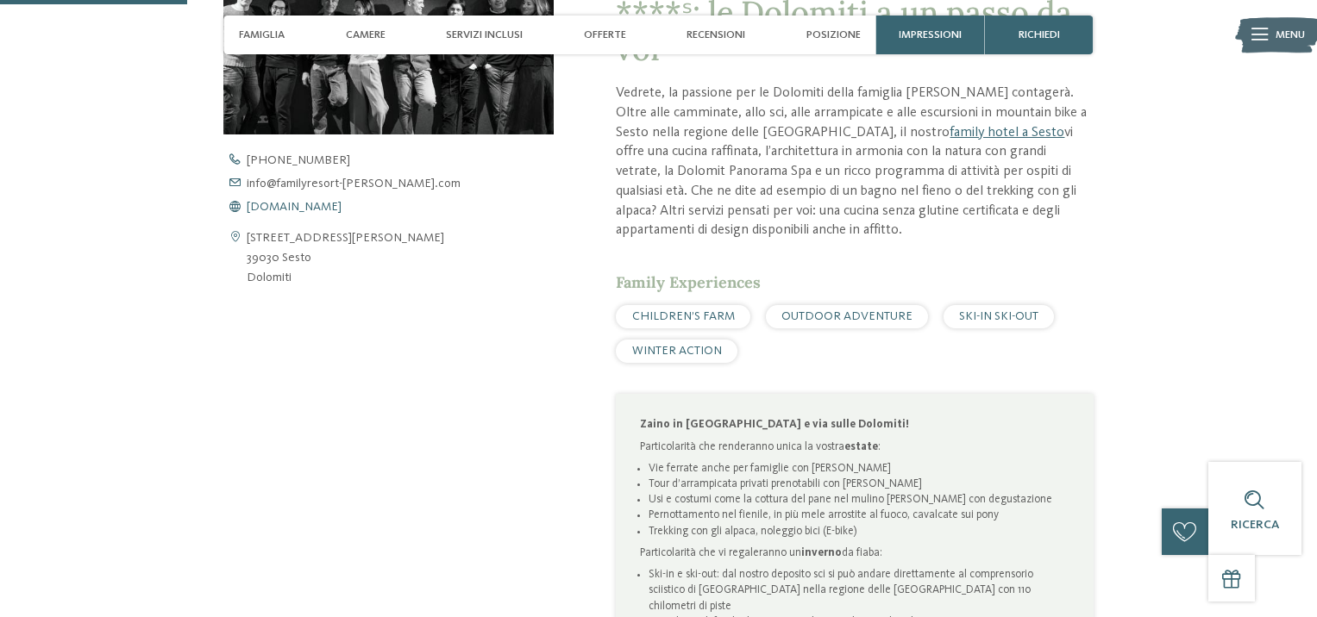
click at [317, 208] on span "[DOMAIN_NAME]" at bounding box center [294, 207] width 95 height 12
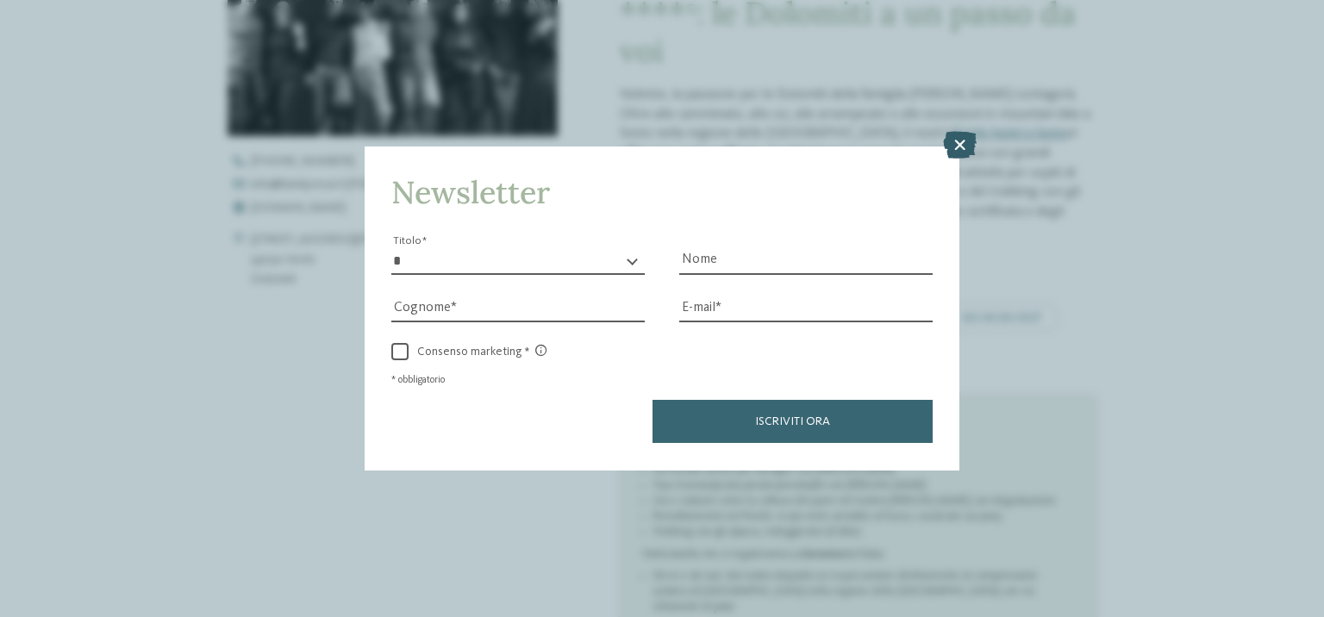
click at [962, 143] on icon at bounding box center [960, 146] width 34 height 28
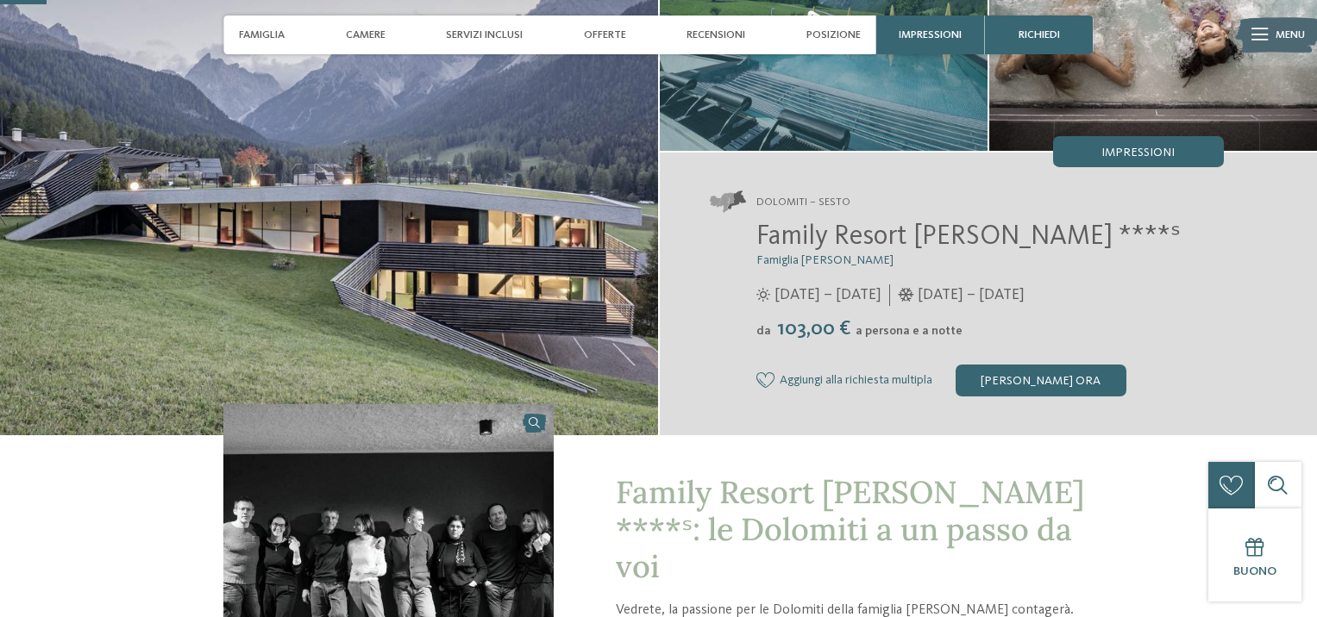
scroll to position [0, 0]
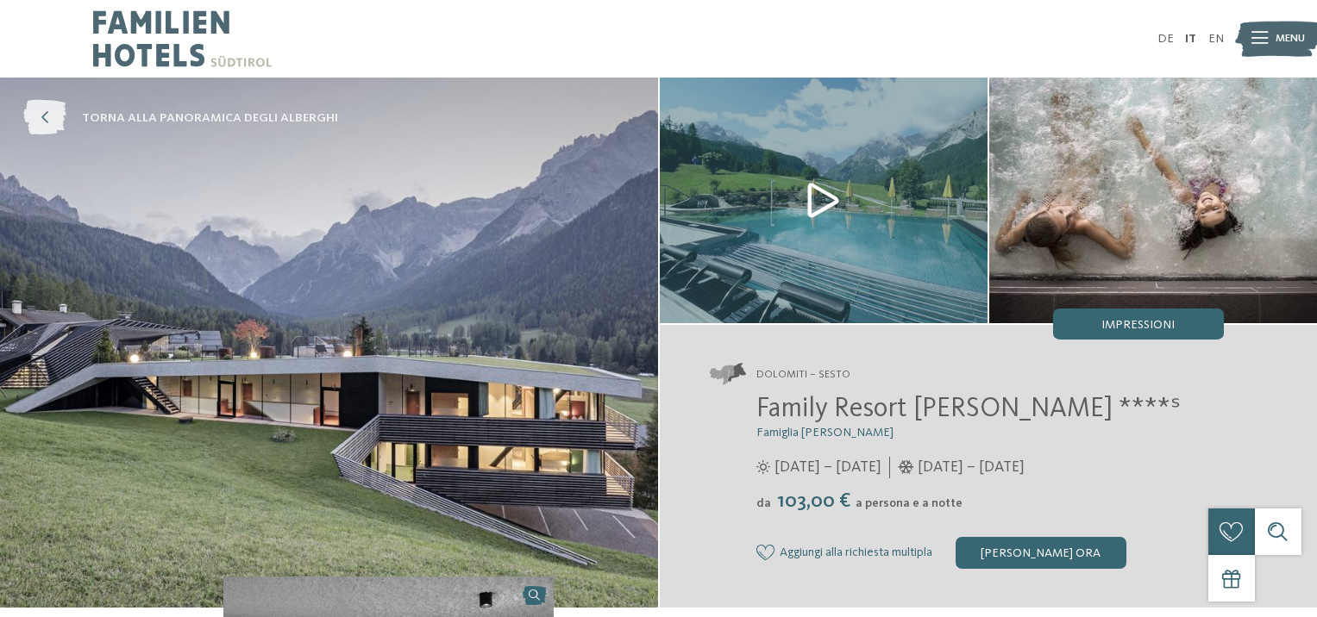
click at [53, 116] on icon at bounding box center [44, 118] width 43 height 35
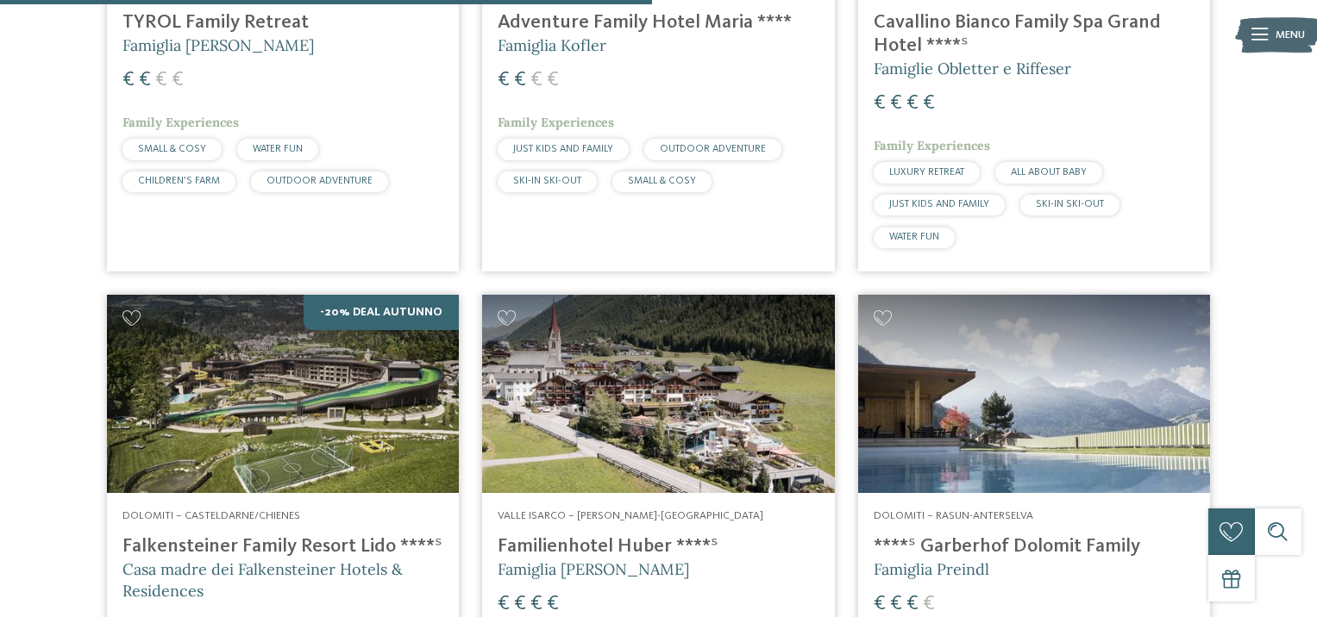
scroll to position [2673, 0]
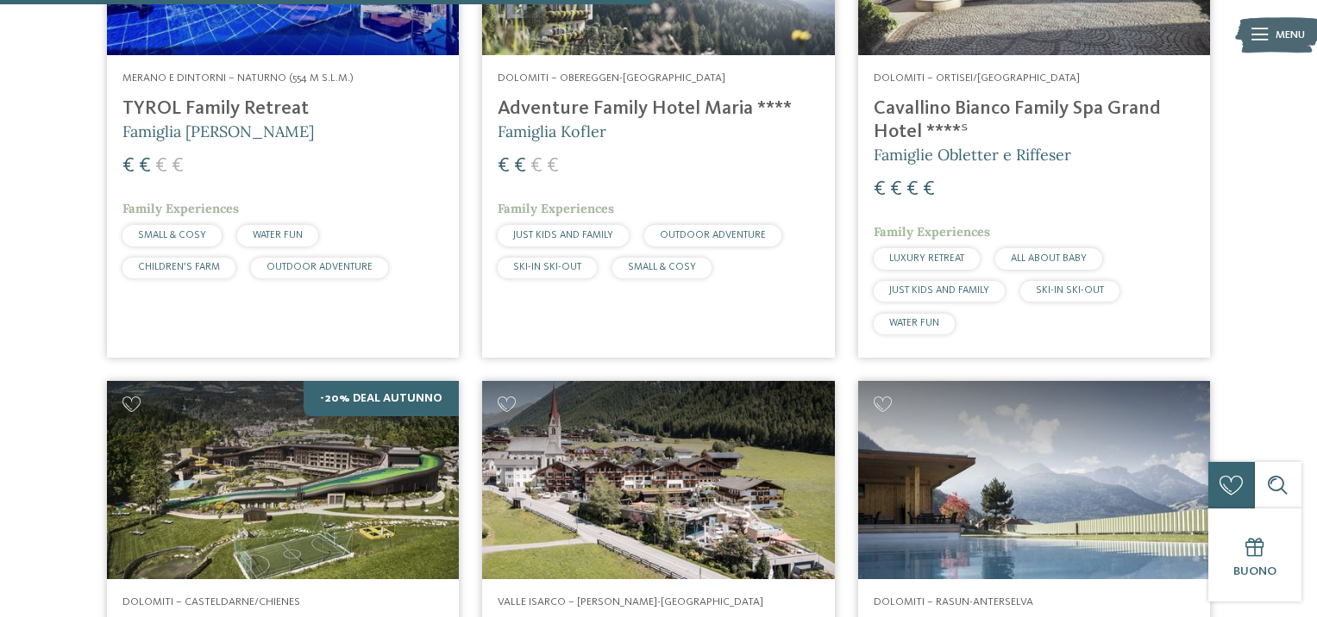
click at [585, 121] on h4 "Adventure Family Hotel Maria ****" at bounding box center [658, 108] width 321 height 23
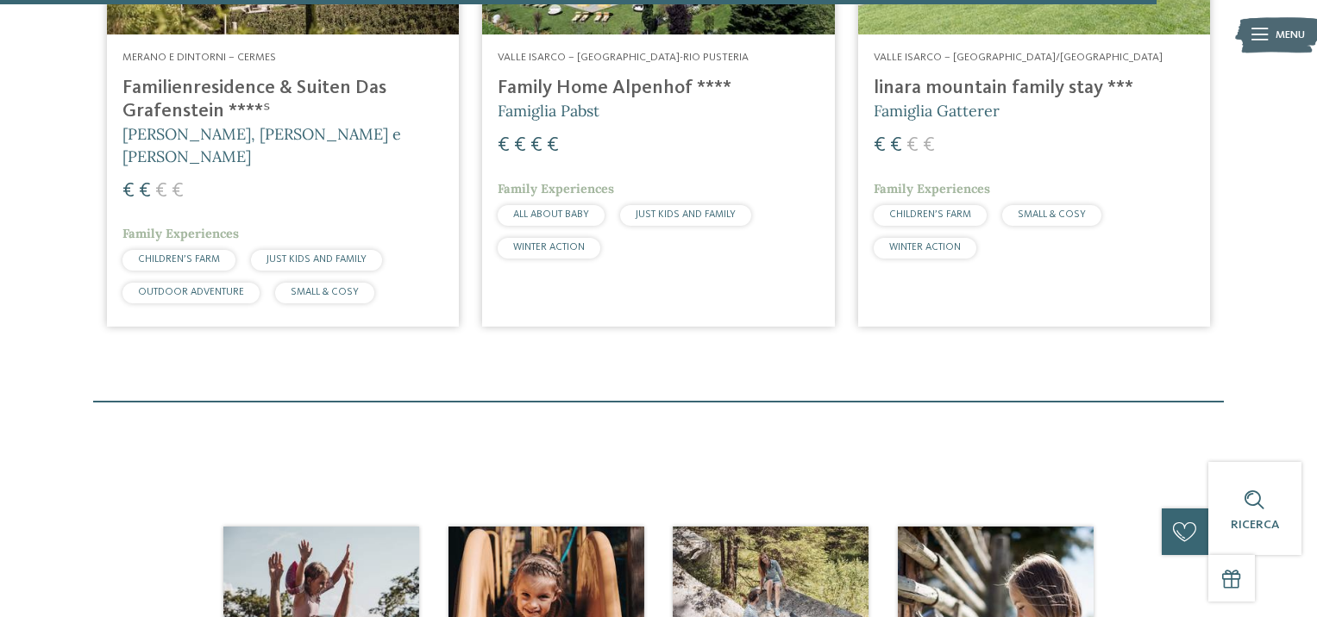
scroll to position [4570, 0]
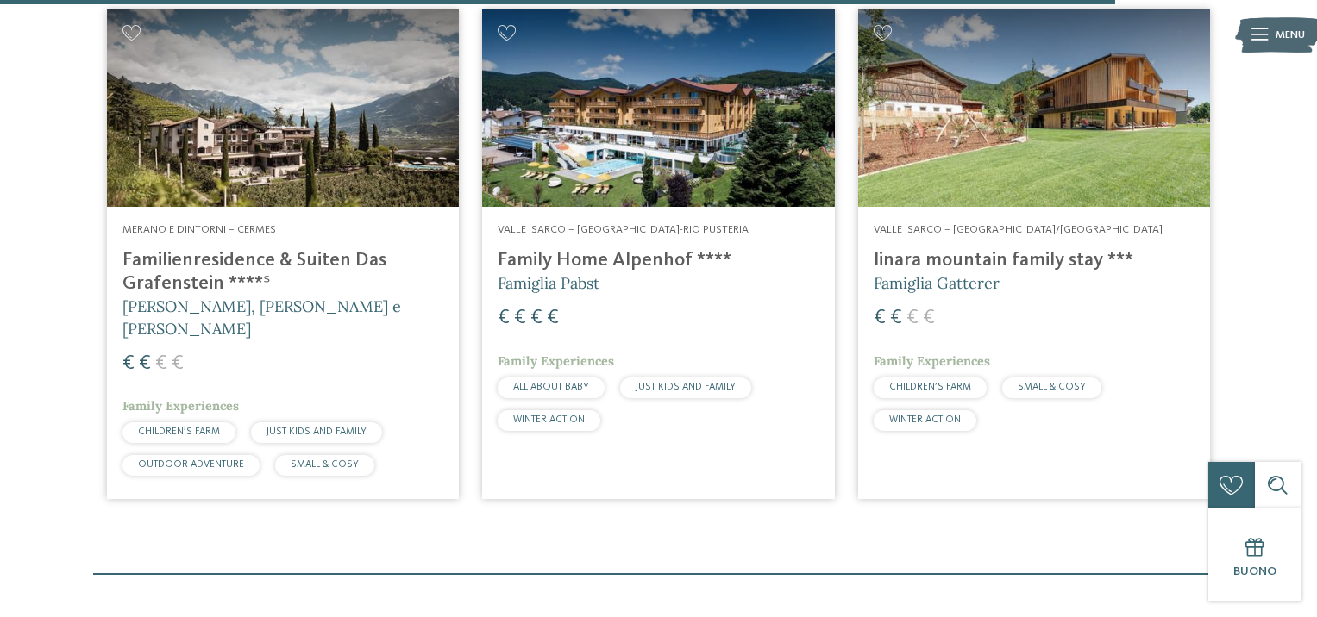
click at [610, 272] on h4 "Family Home Alpenhof ****" at bounding box center [658, 260] width 321 height 23
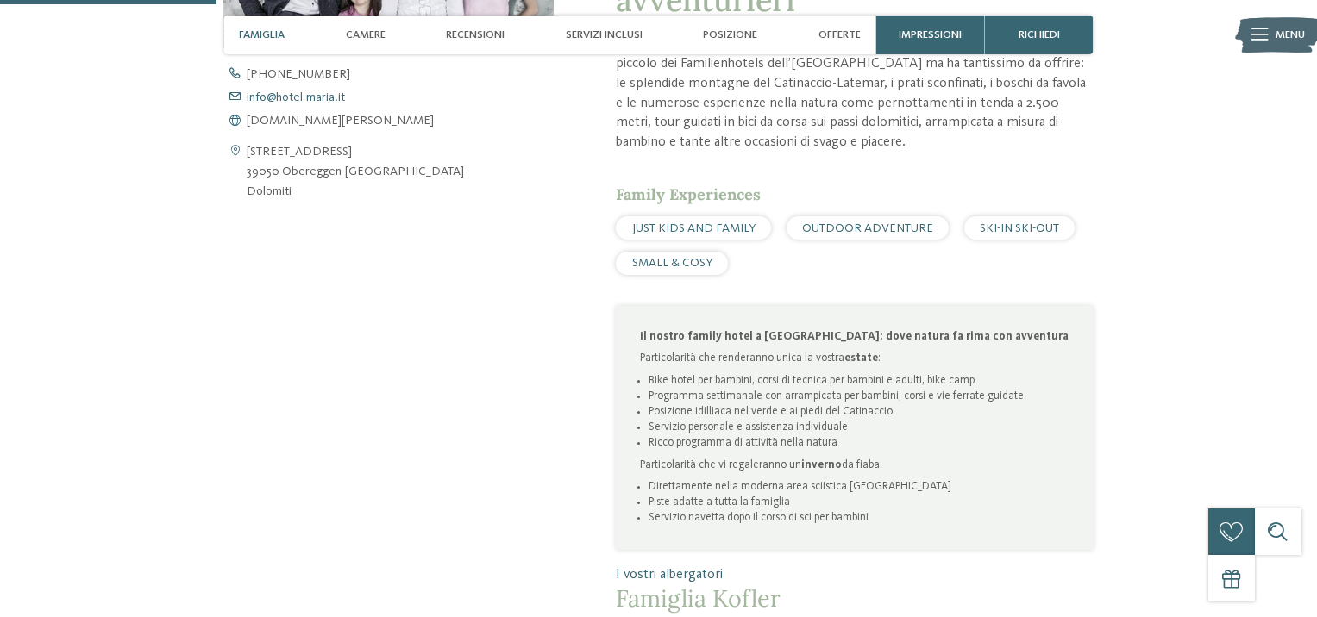
click at [312, 98] on span "info@ no-spam. hotel-maria. no-spam. it" at bounding box center [296, 97] width 98 height 12
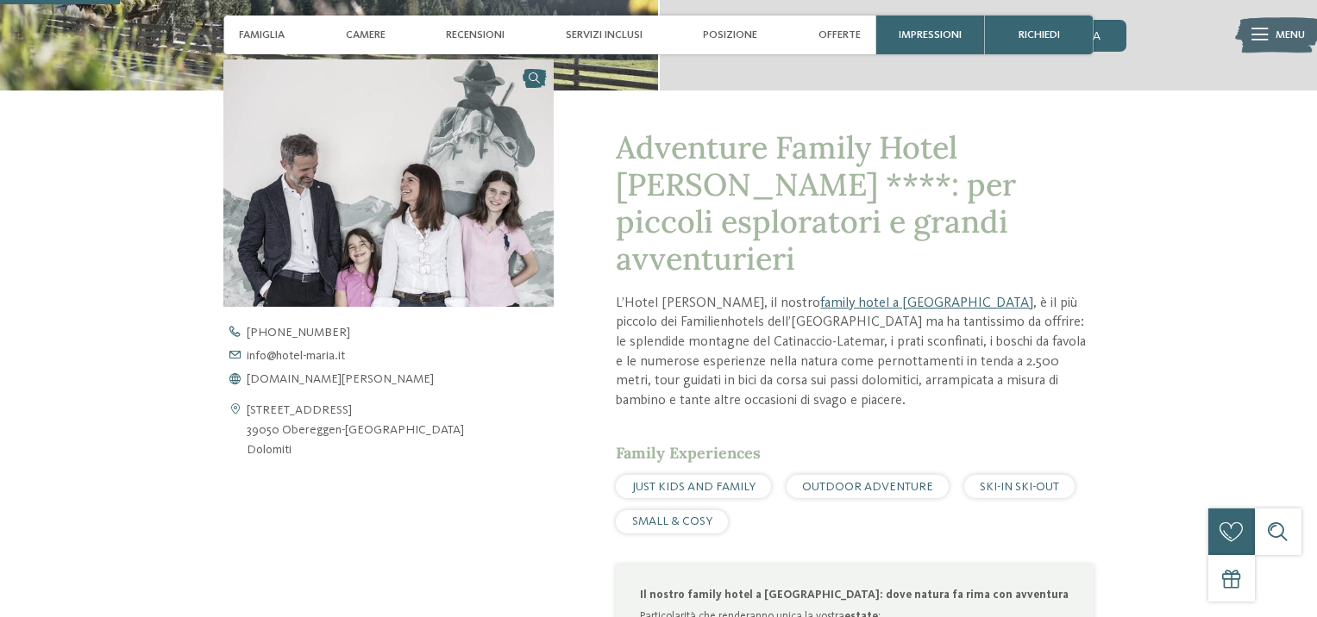
scroll to position [431, 0]
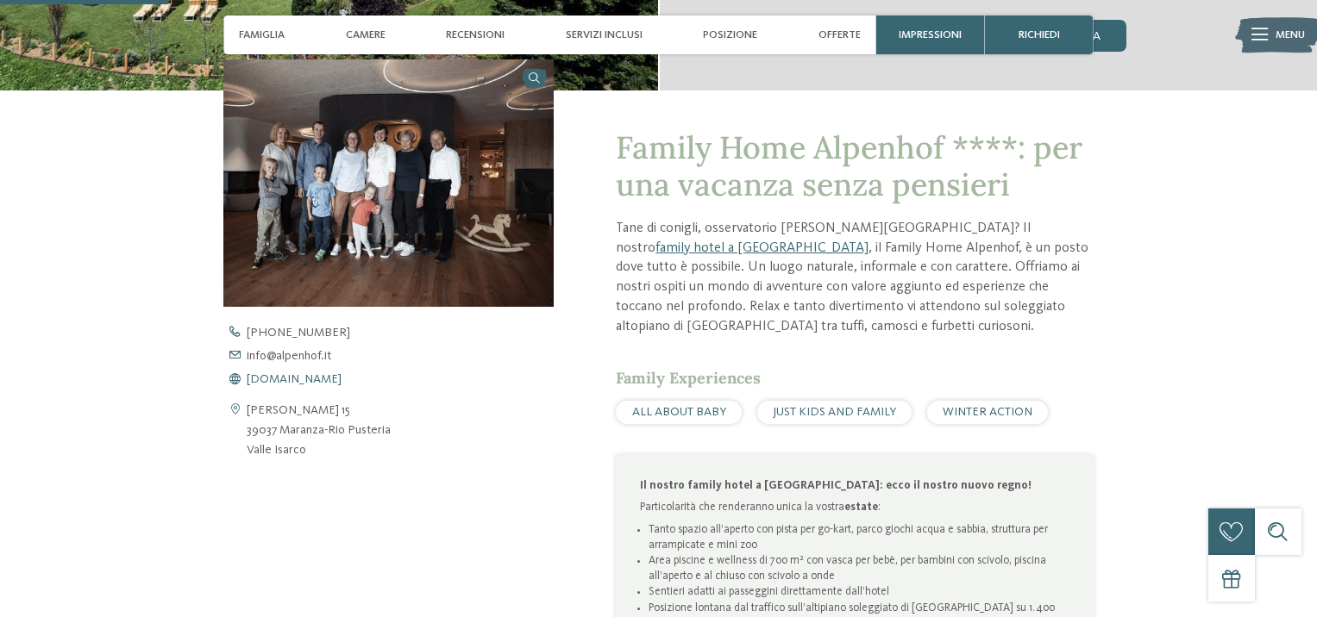
scroll to position [690, 0]
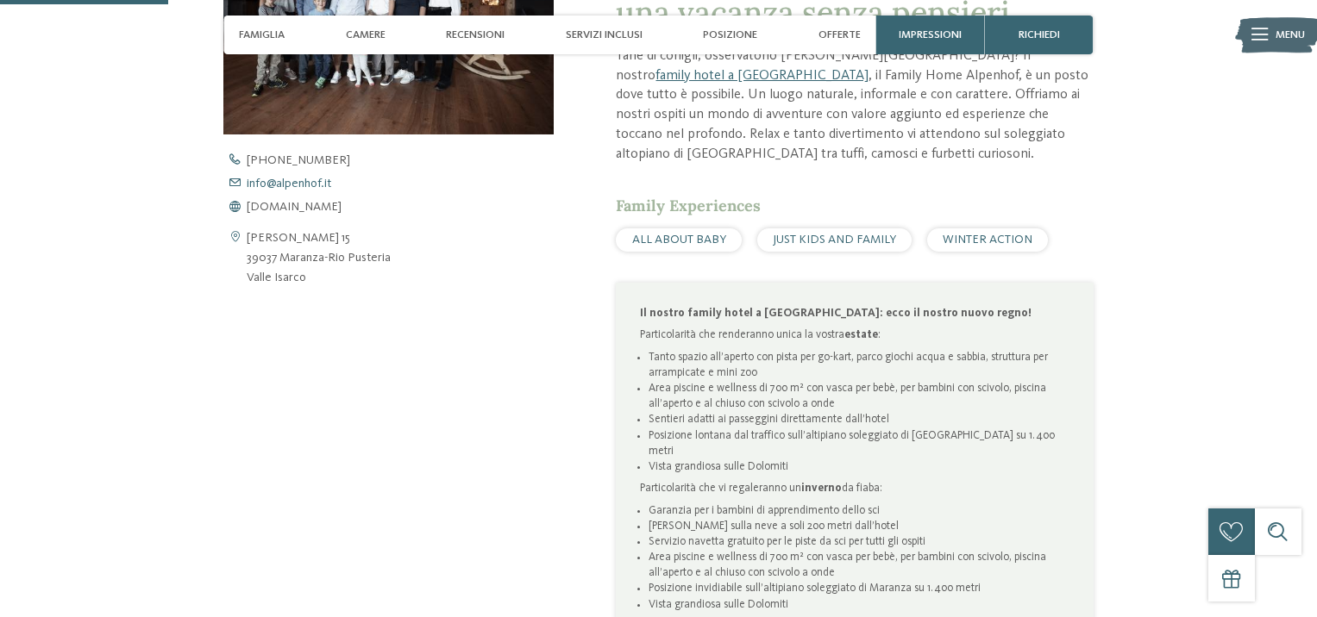
click at [263, 186] on span "info@ no-spam. alpenhof. no-spam. it" at bounding box center [289, 184] width 84 height 12
